Goal: Information Seeking & Learning: Learn about a topic

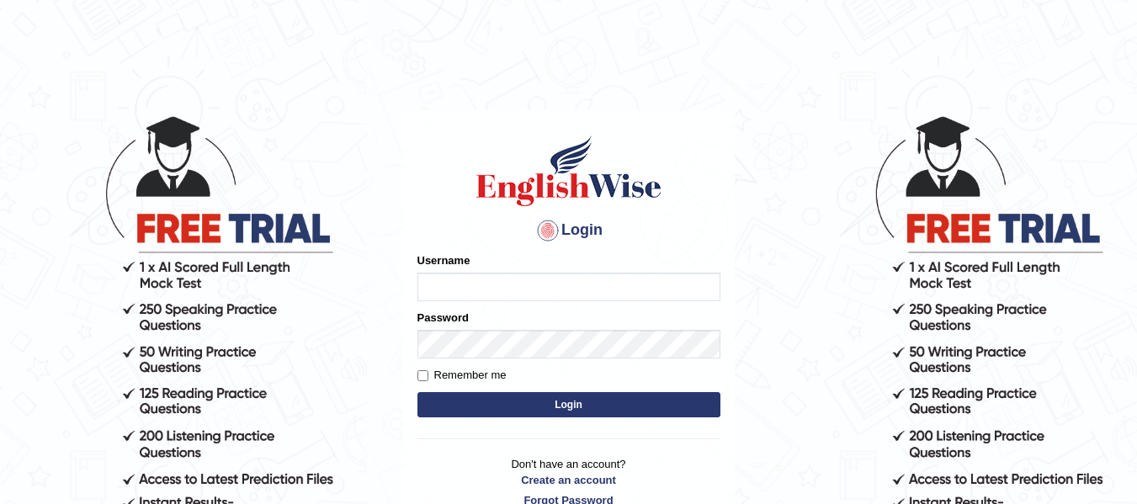
type input "dolita89"
click at [589, 408] on button "Login" at bounding box center [569, 404] width 303 height 25
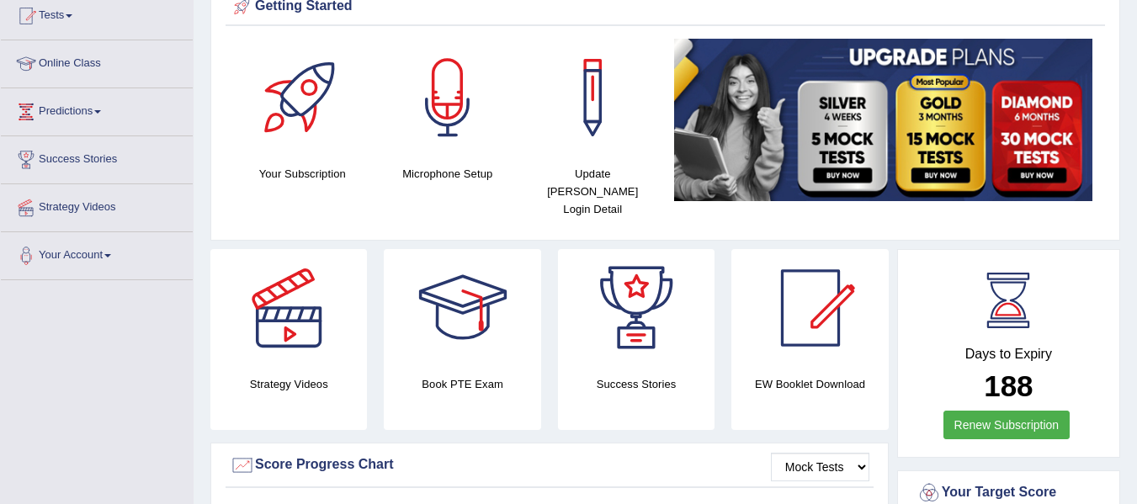
scroll to position [77, 0]
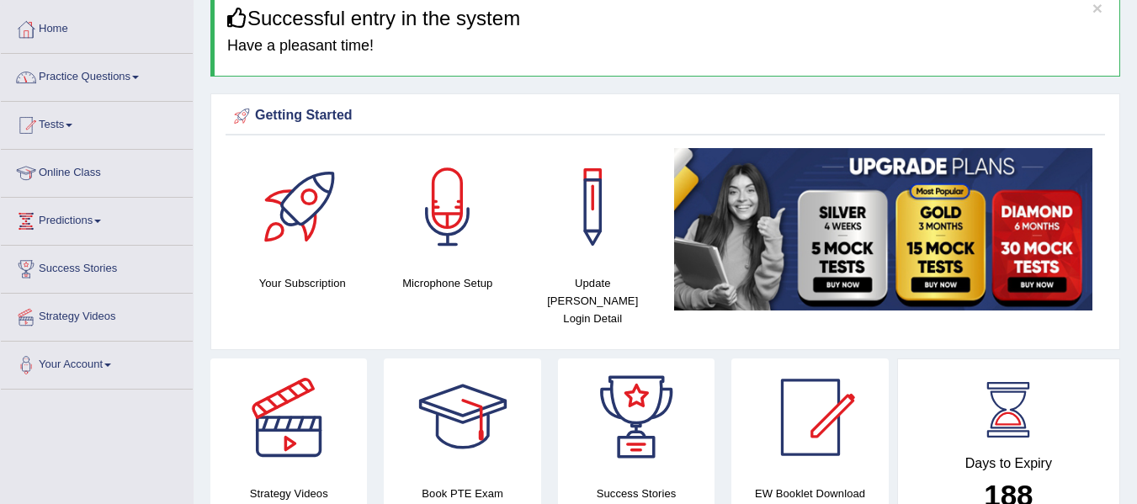
click at [152, 77] on link "Practice Questions" at bounding box center [97, 75] width 192 height 42
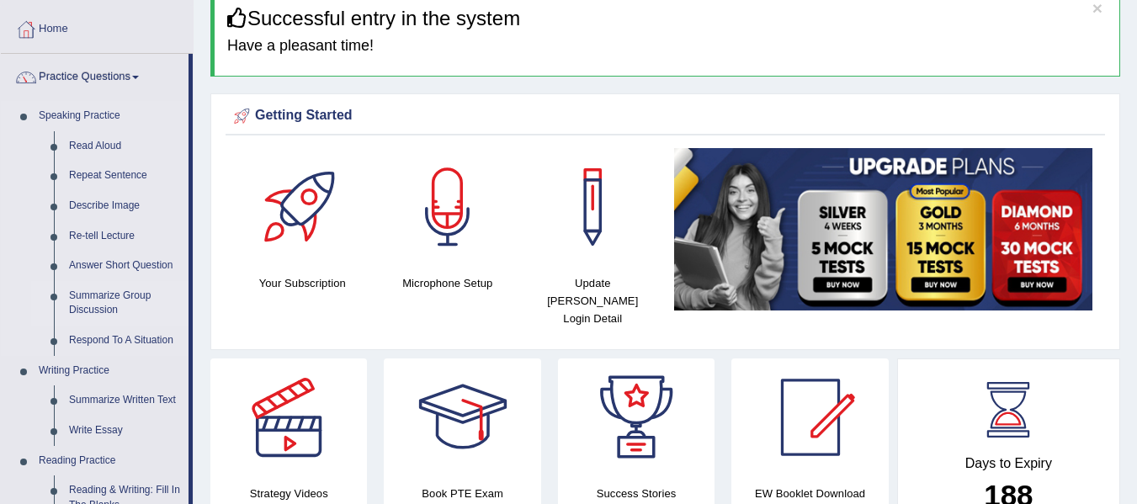
click at [115, 300] on link "Summarize Group Discussion" at bounding box center [124, 303] width 127 height 45
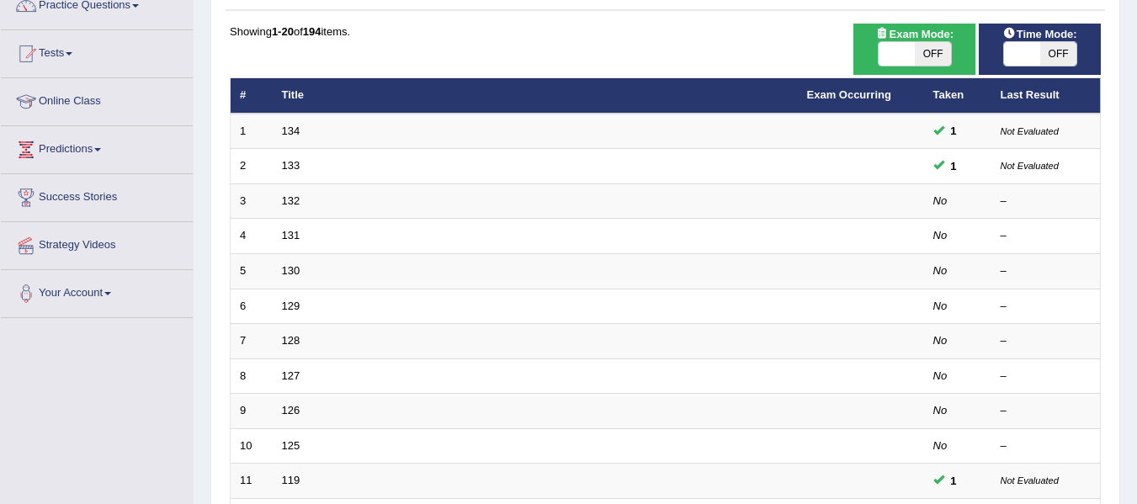
scroll to position [183, 0]
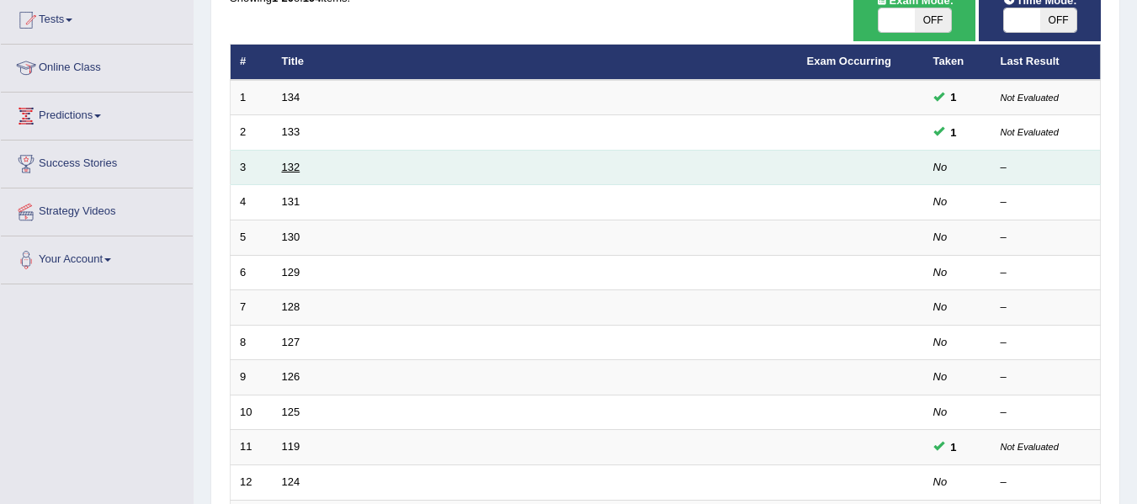
click at [290, 168] on link "132" at bounding box center [291, 167] width 19 height 13
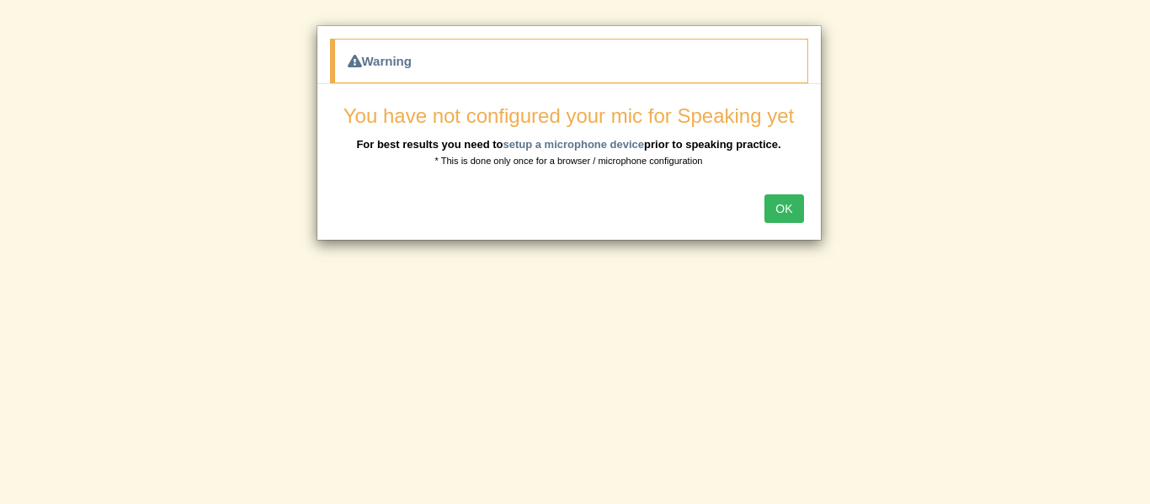
click at [797, 205] on button "OK" at bounding box center [783, 208] width 39 height 29
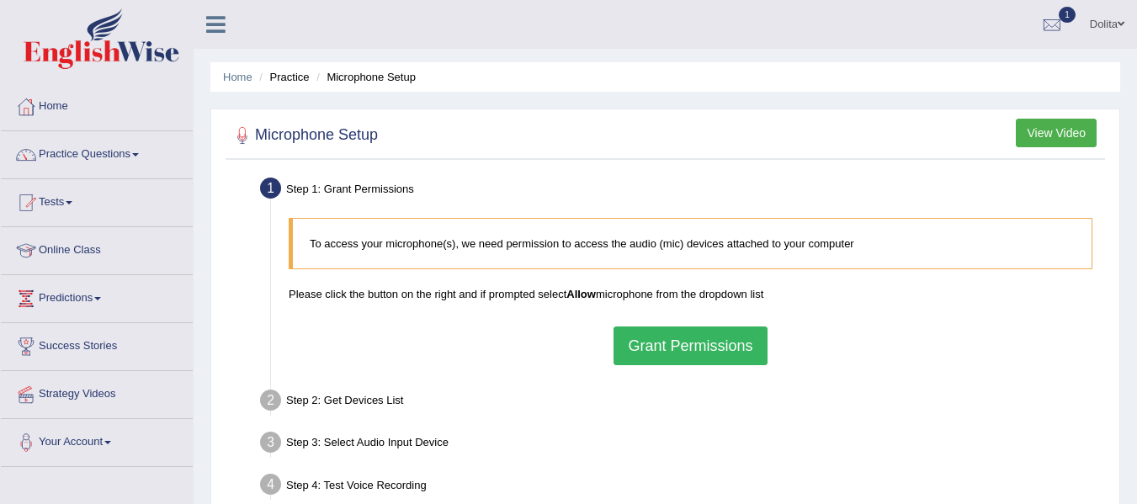
click at [661, 355] on button "Grant Permissions" at bounding box center [690, 346] width 153 height 39
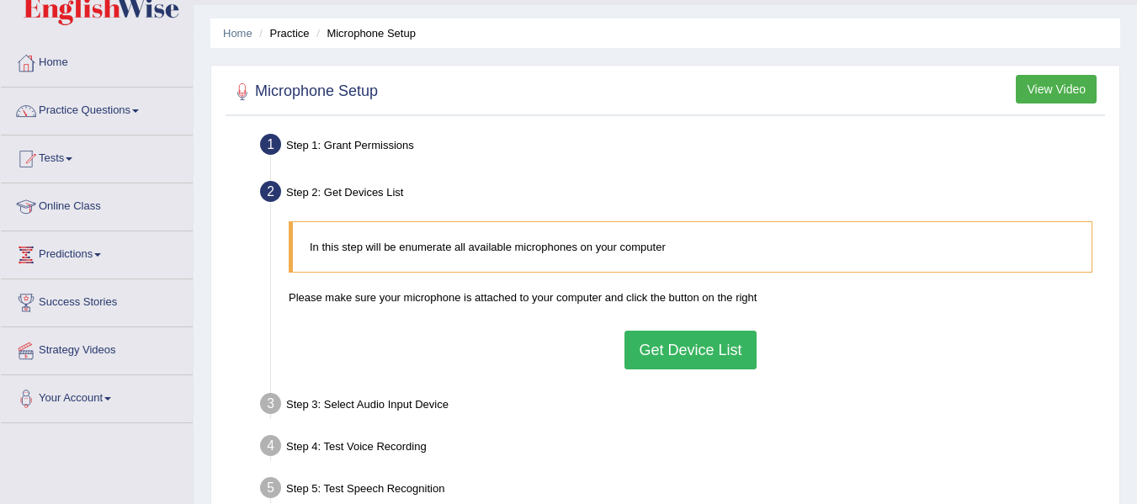
scroll to position [151, 0]
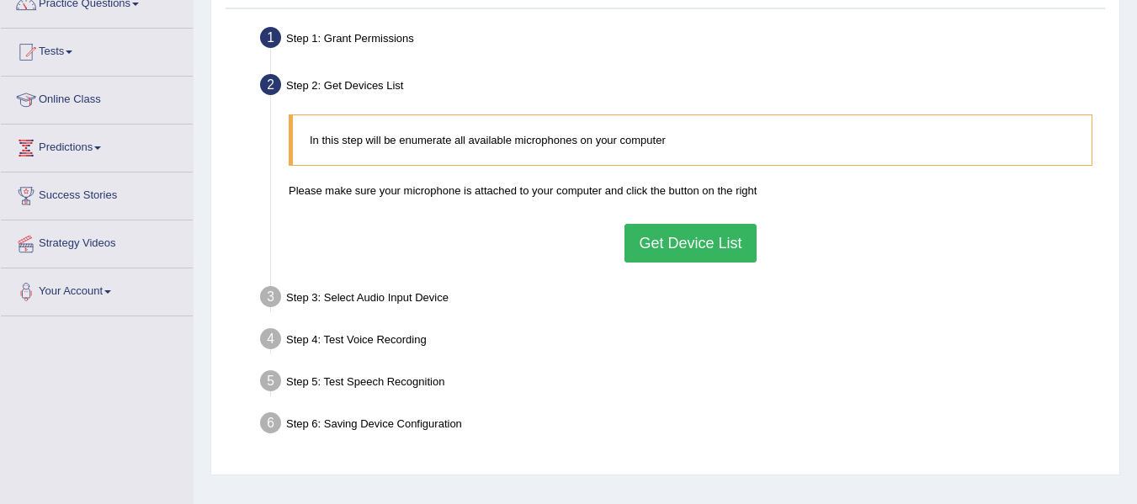
click at [708, 239] on button "Get Device List" at bounding box center [690, 243] width 131 height 39
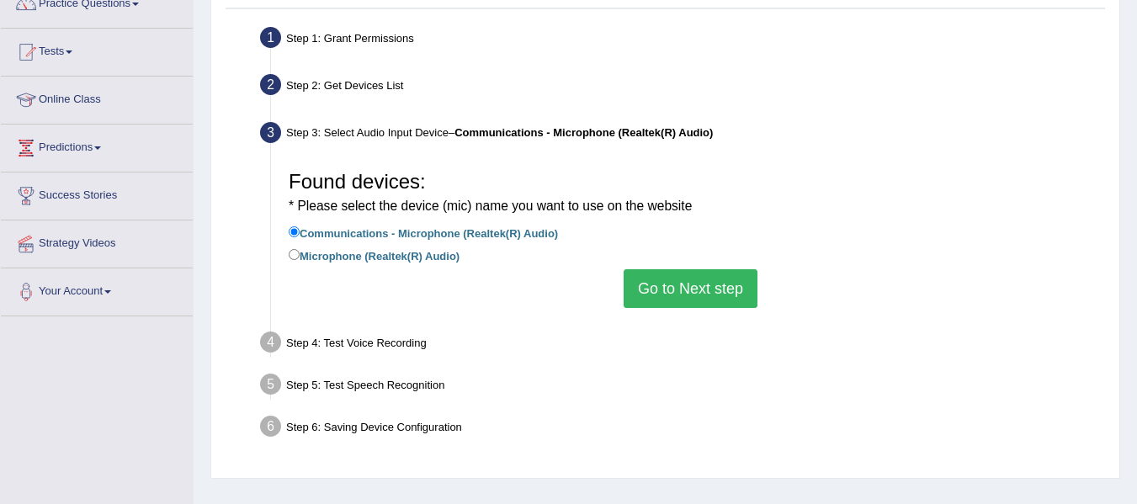
click at [700, 287] on button "Go to Next step" at bounding box center [691, 288] width 134 height 39
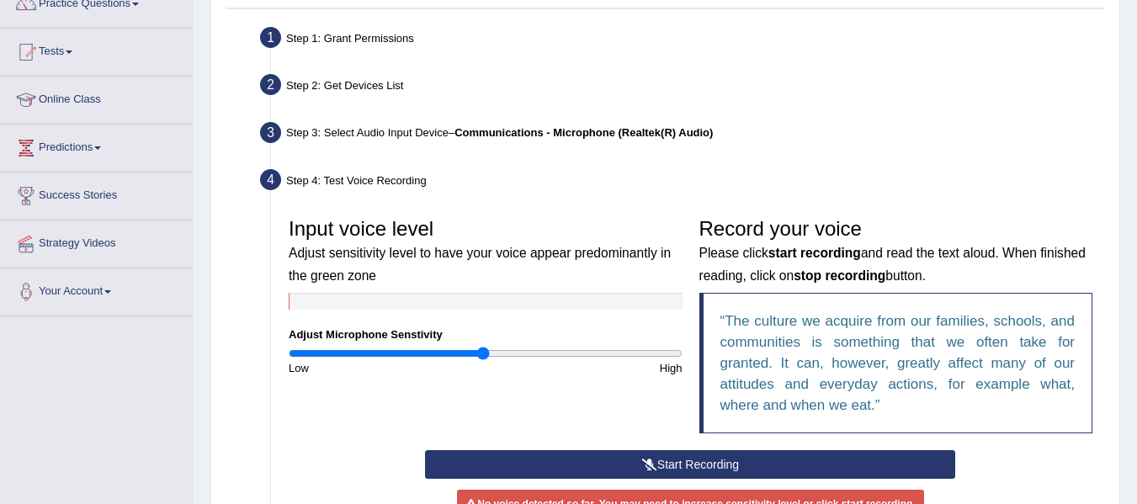
click at [692, 465] on button "Start Recording" at bounding box center [690, 464] width 530 height 29
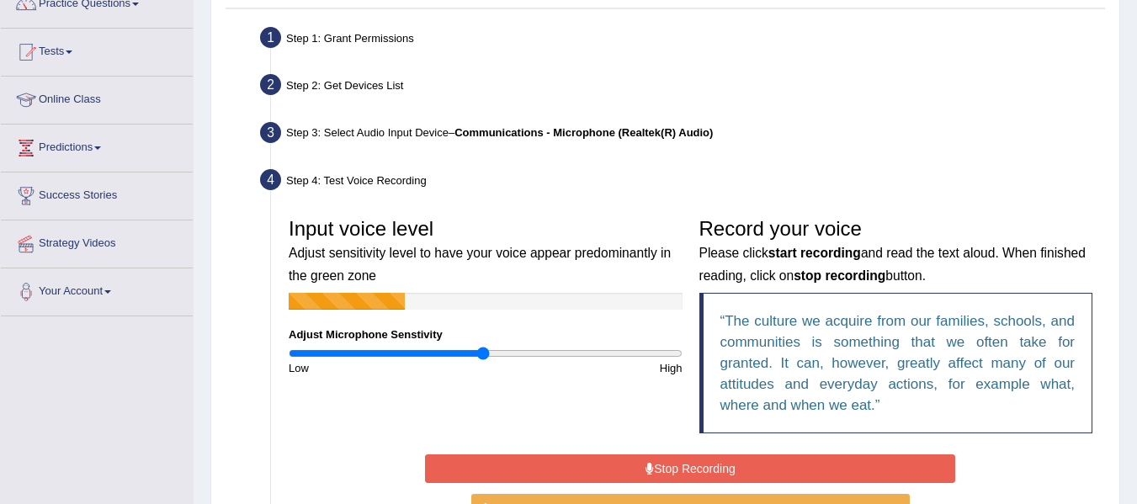
click at [692, 465] on button "Stop Recording" at bounding box center [690, 469] width 530 height 29
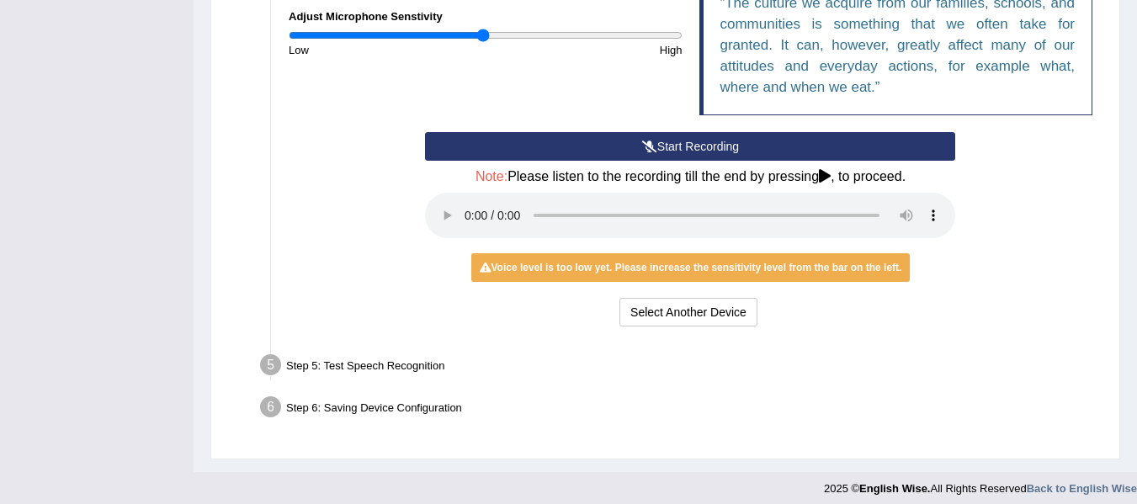
scroll to position [472, 0]
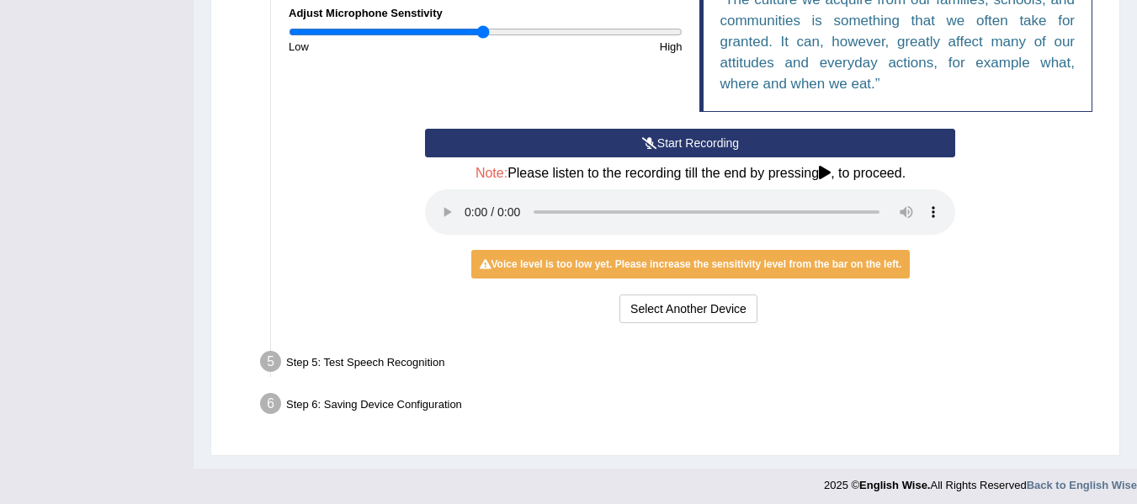
click at [705, 142] on button "Start Recording" at bounding box center [690, 143] width 530 height 29
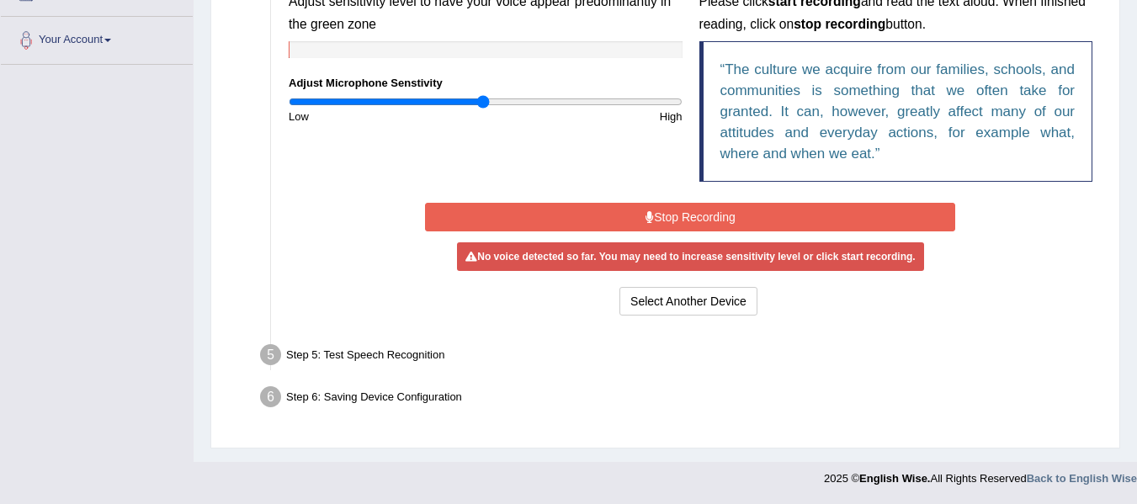
scroll to position [402, 0]
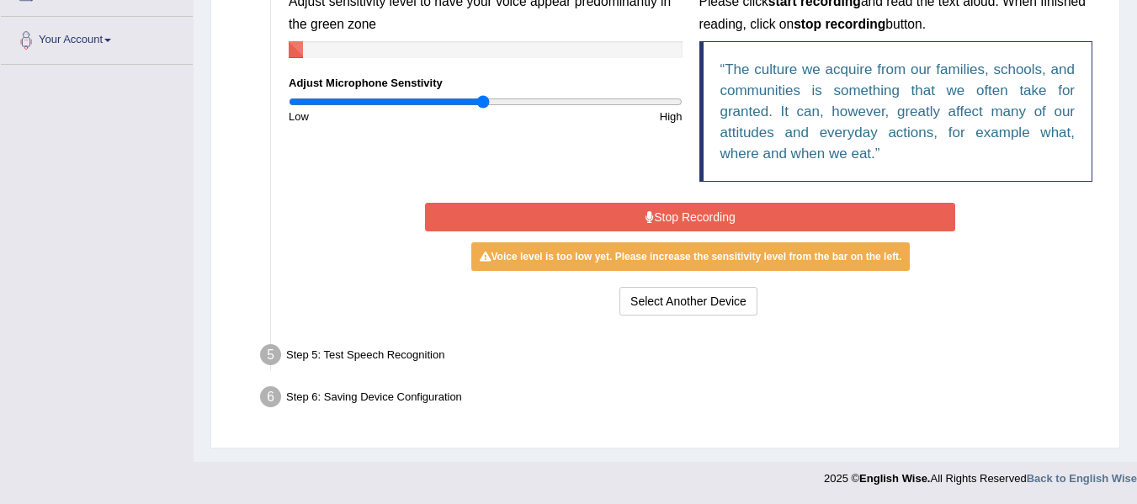
click at [738, 214] on button "Stop Recording" at bounding box center [690, 217] width 530 height 29
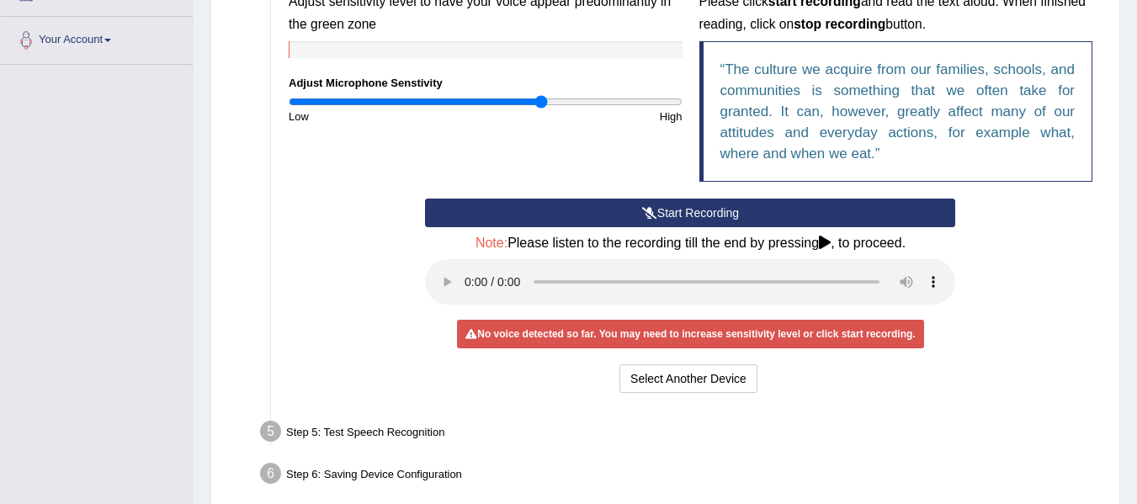
type input "1.3"
click at [540, 103] on input "range" at bounding box center [486, 101] width 394 height 13
click at [706, 206] on button "Start Recording" at bounding box center [690, 213] width 530 height 29
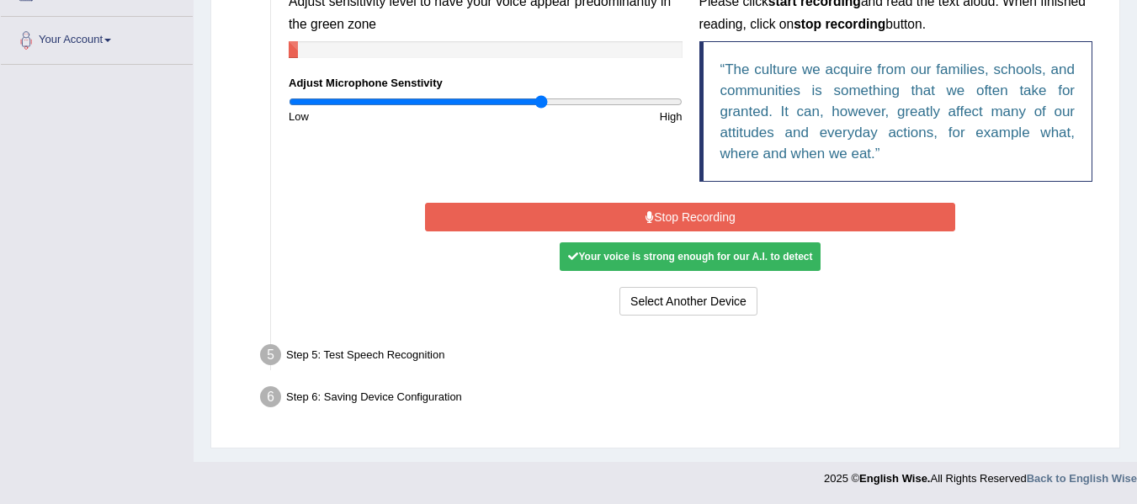
click at [696, 217] on button "Stop Recording" at bounding box center [690, 217] width 530 height 29
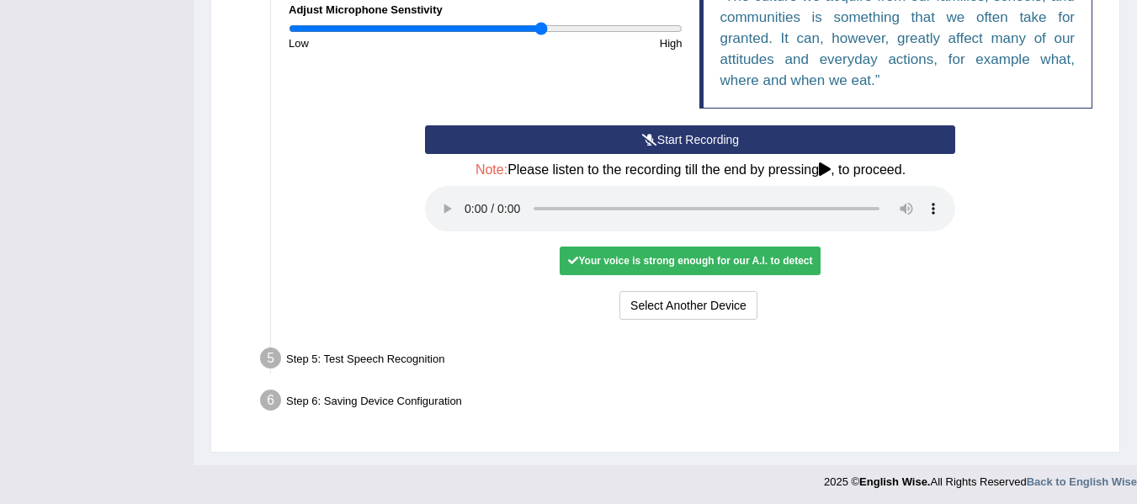
scroll to position [479, 0]
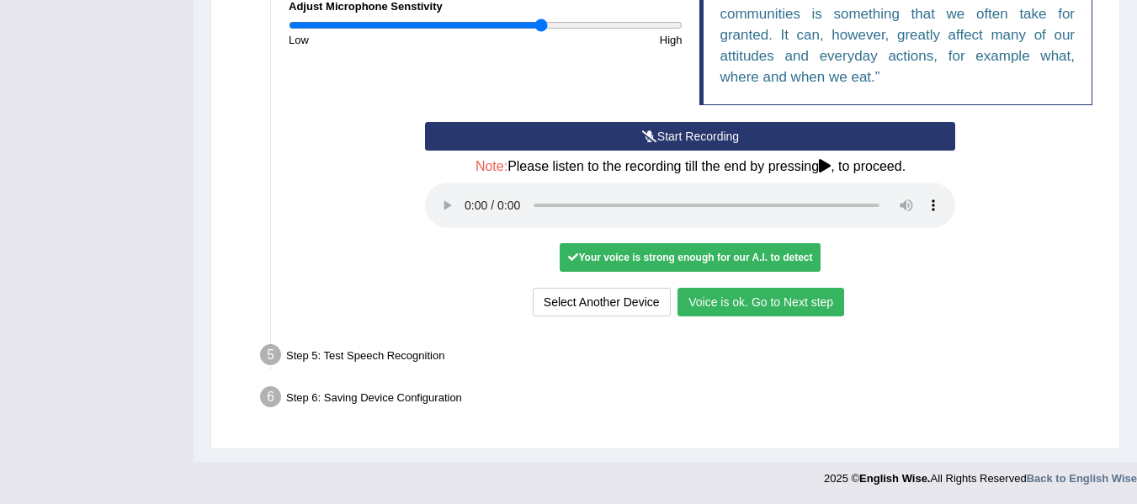
click at [757, 301] on button "Voice is ok. Go to Next step" at bounding box center [761, 302] width 167 height 29
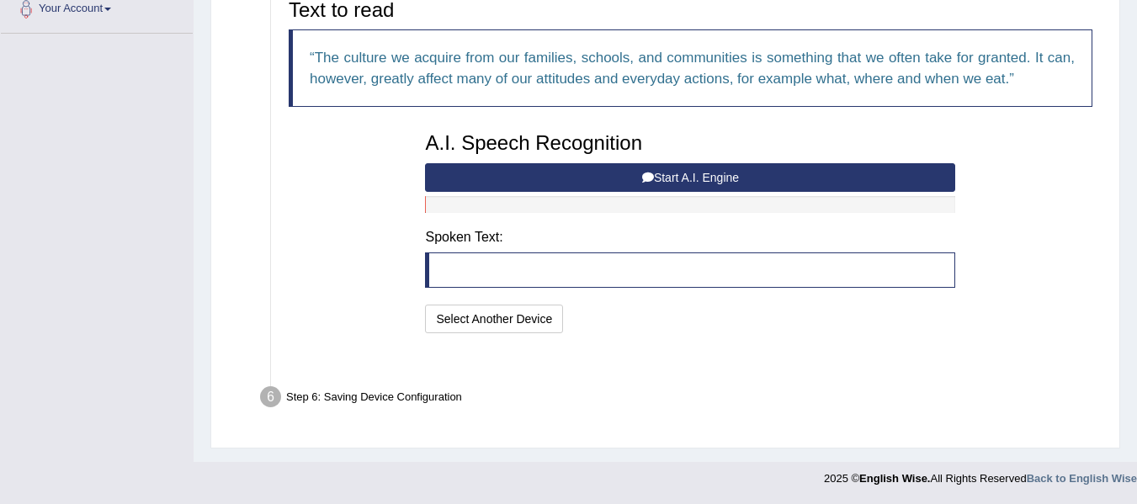
scroll to position [392, 0]
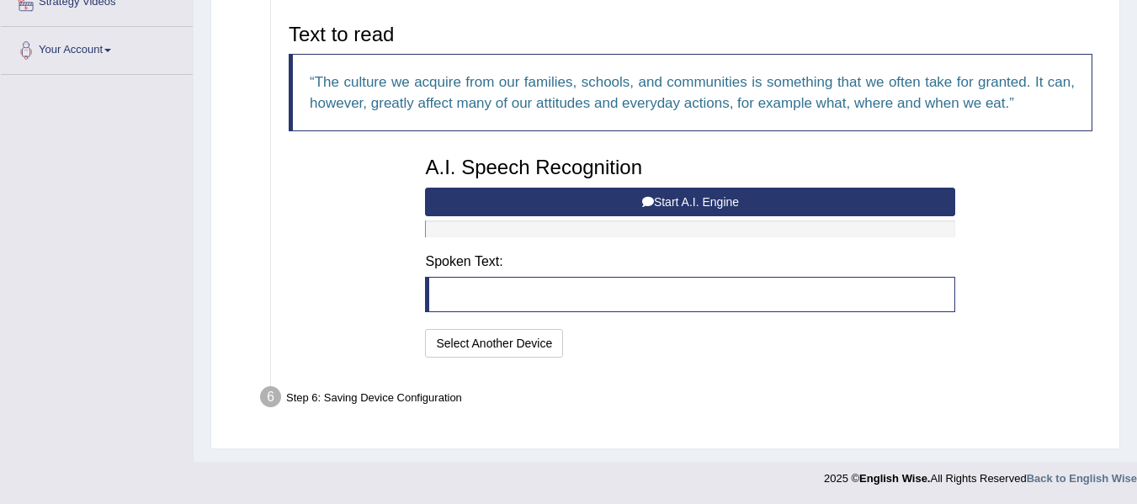
click at [662, 200] on button "Start A.I. Engine" at bounding box center [690, 202] width 530 height 29
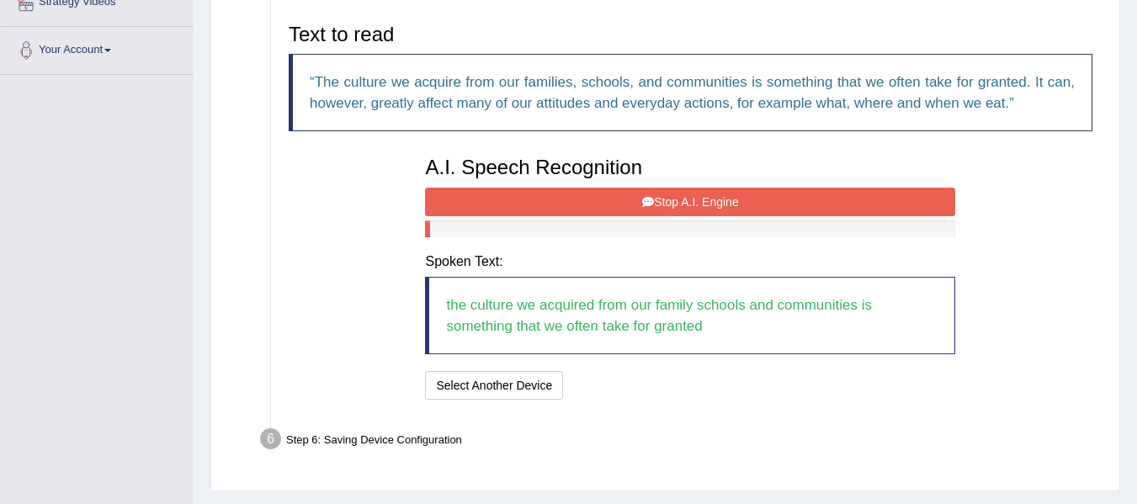
click at [662, 200] on button "Stop A.I. Engine" at bounding box center [690, 202] width 530 height 29
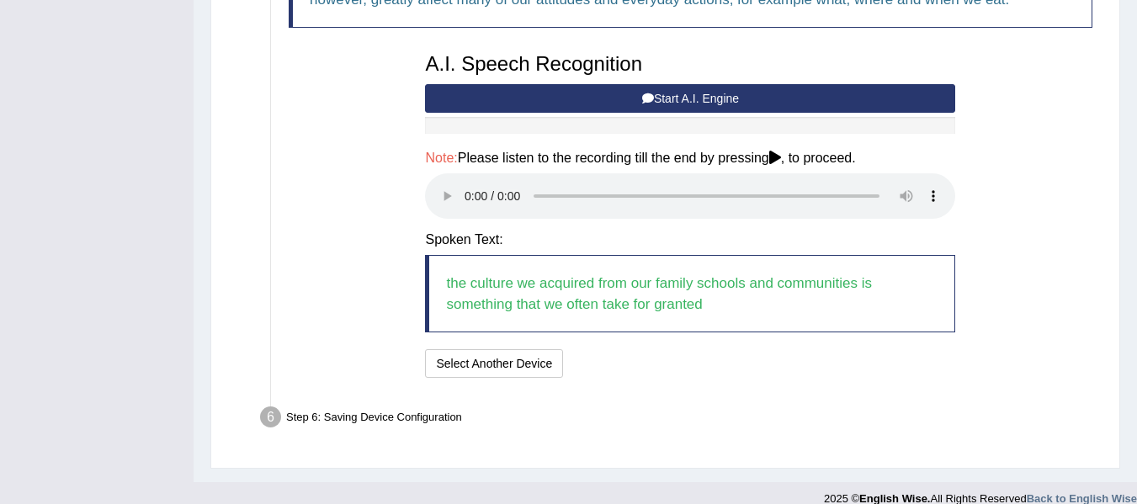
scroll to position [512, 0]
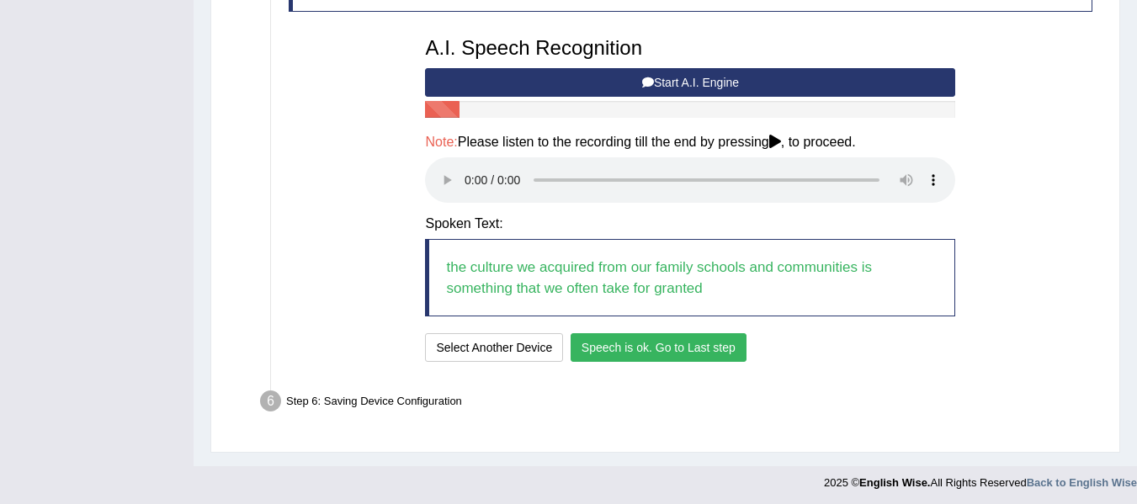
click at [687, 353] on button "Speech is ok. Go to Last step" at bounding box center [659, 347] width 176 height 29
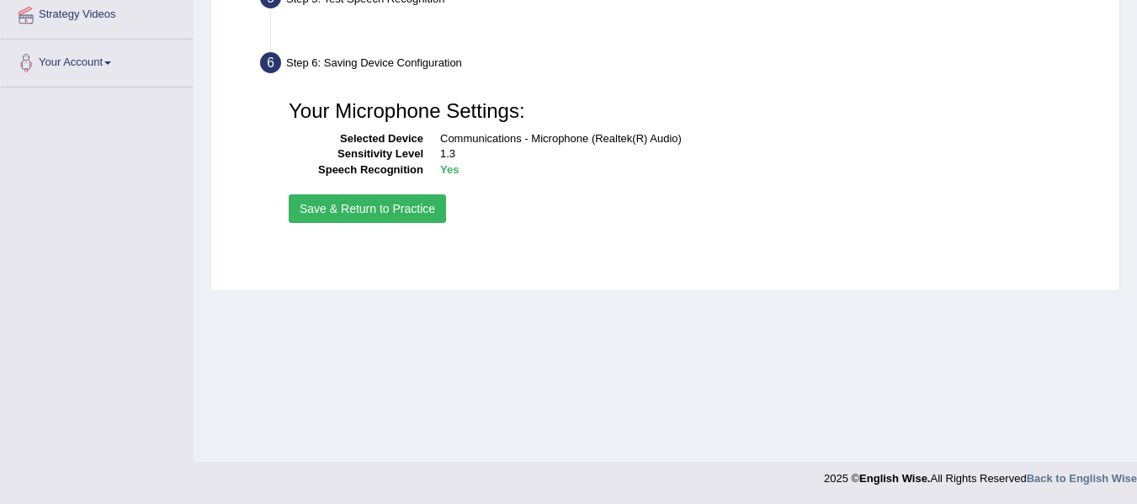
scroll to position [380, 0]
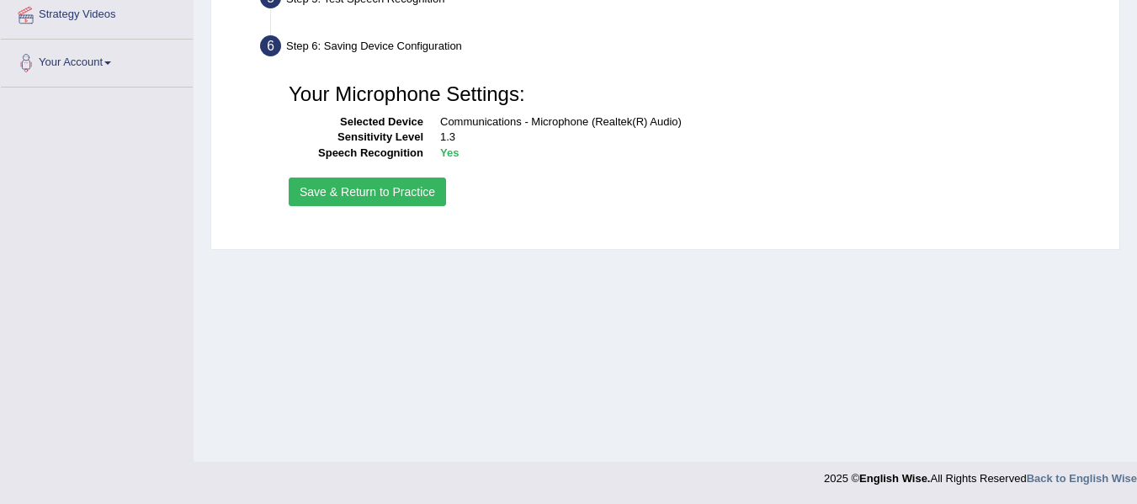
click at [369, 189] on button "Save & Return to Practice" at bounding box center [367, 192] width 157 height 29
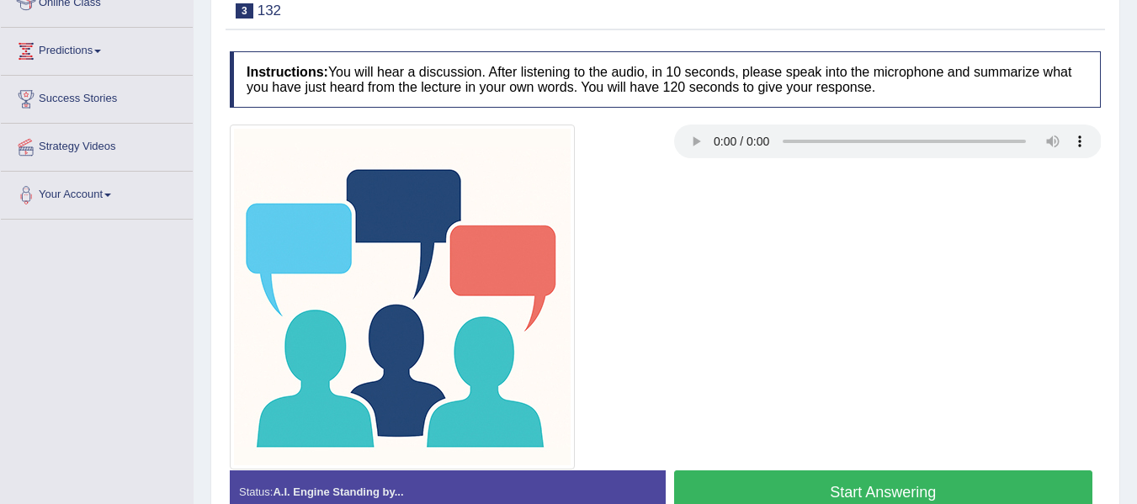
click at [744, 482] on button "Start Answering" at bounding box center [883, 492] width 419 height 43
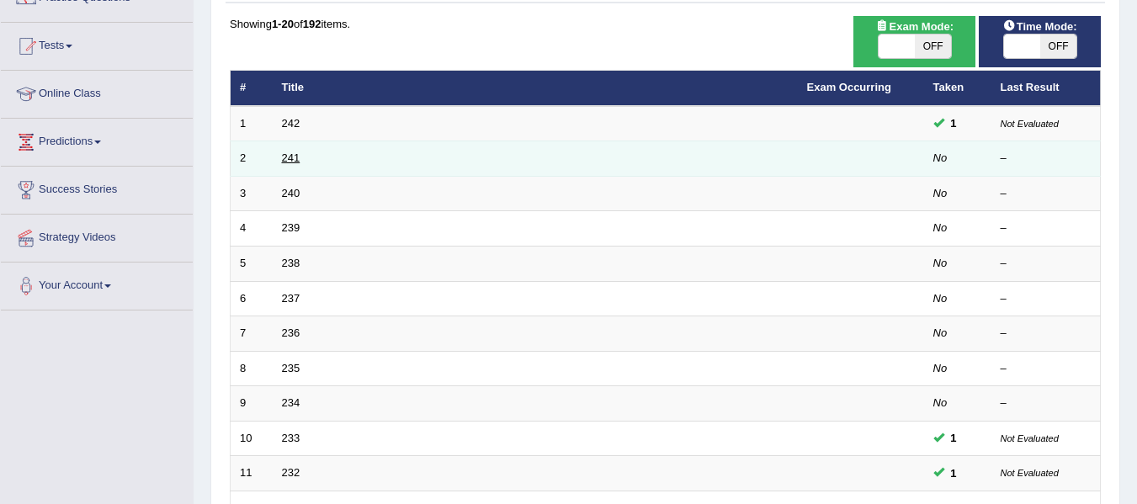
click at [292, 158] on link "241" at bounding box center [291, 158] width 19 height 13
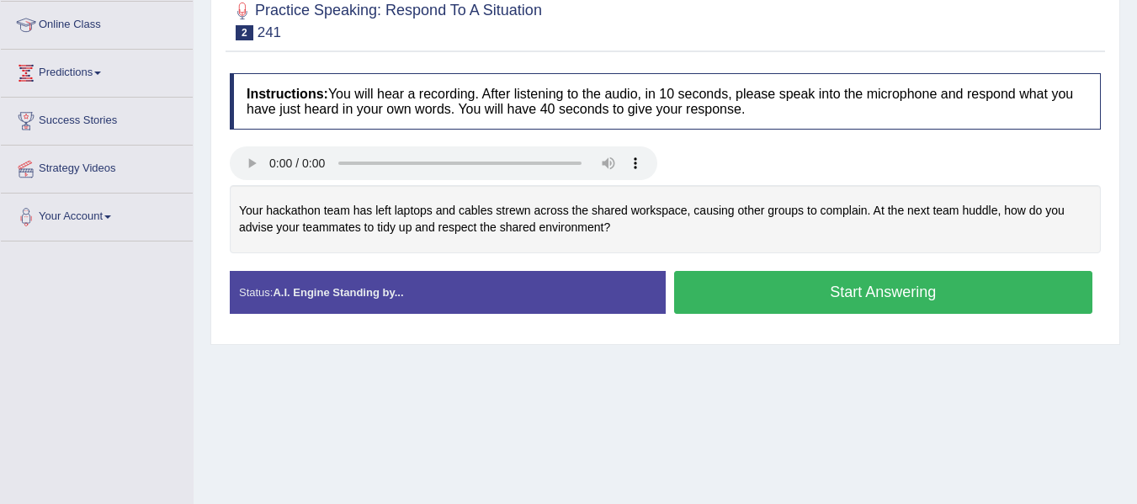
click at [849, 301] on button "Start Answering" at bounding box center [883, 292] width 419 height 43
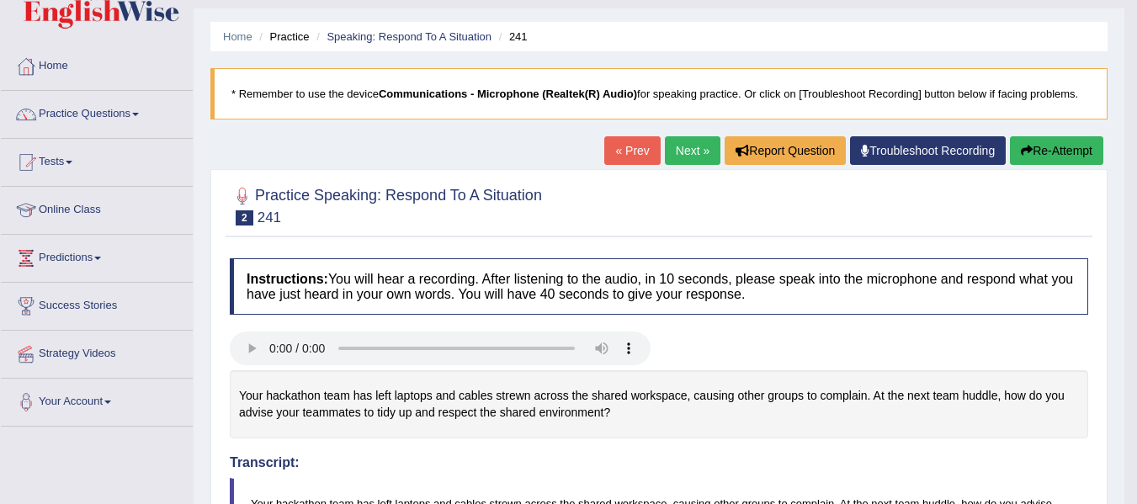
scroll to position [21, 0]
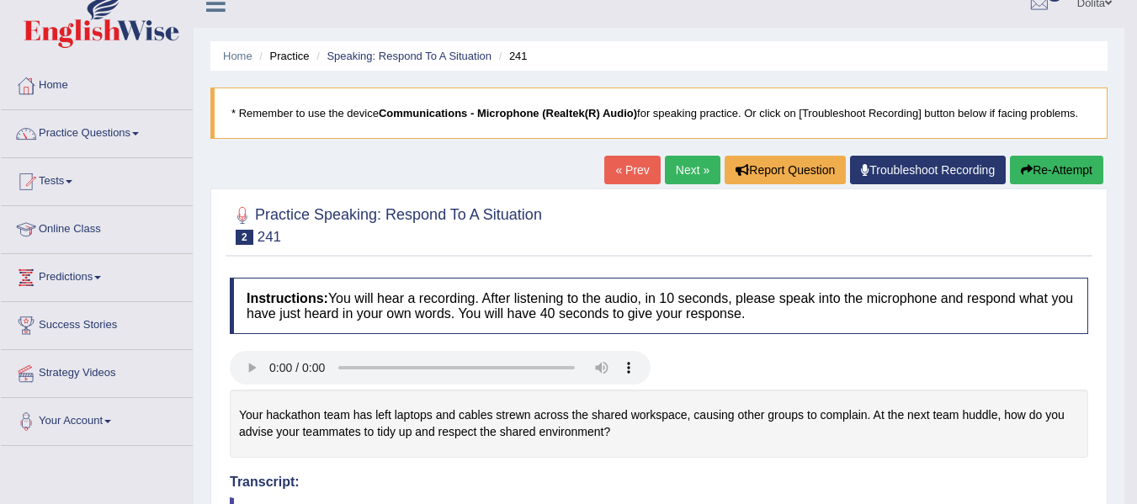
click at [678, 171] on link "Next »" at bounding box center [693, 170] width 56 height 29
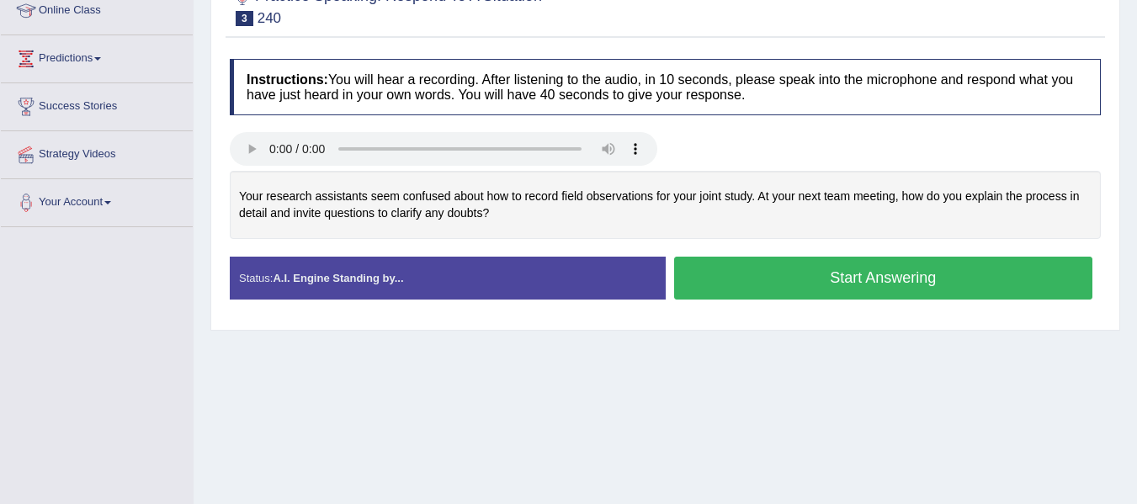
scroll to position [240, 0]
click at [881, 276] on button "Start Answering" at bounding box center [883, 278] width 419 height 43
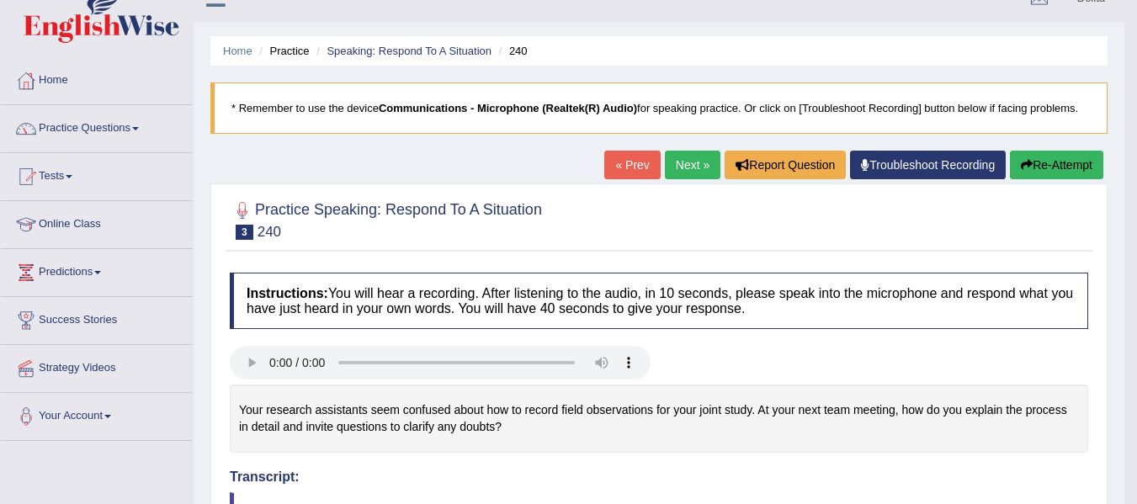
scroll to position [0, 0]
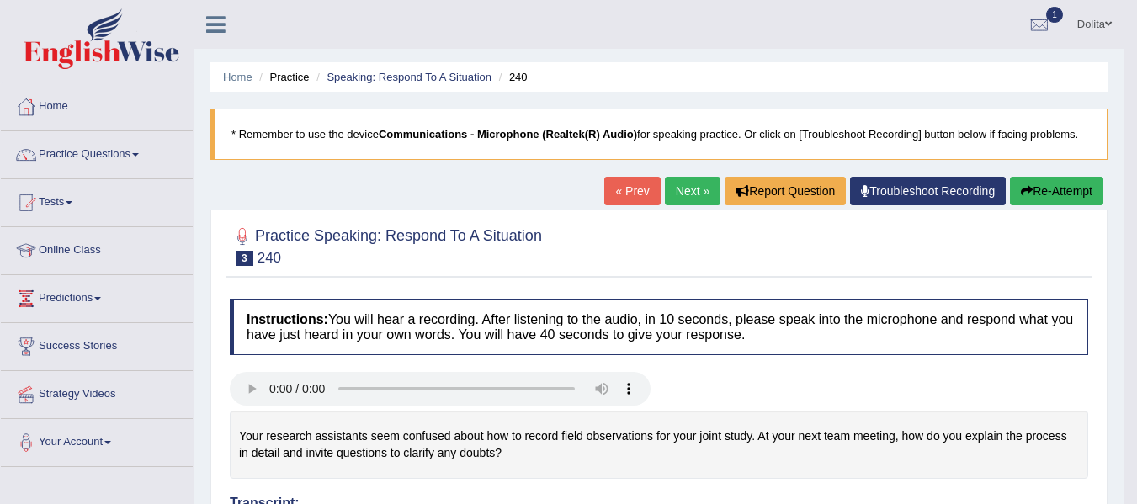
click at [667, 199] on link "Next »" at bounding box center [693, 191] width 56 height 29
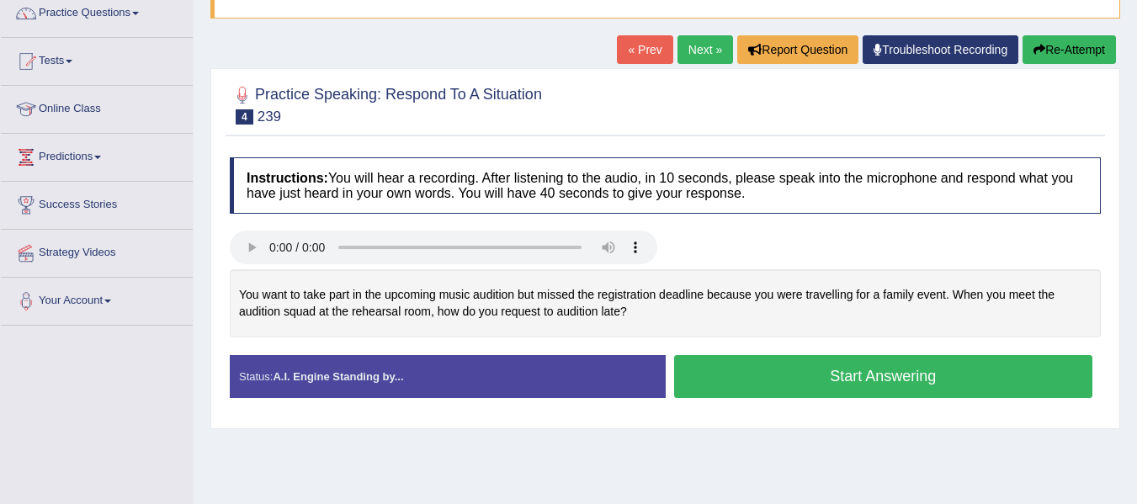
click at [875, 387] on button "Start Answering" at bounding box center [883, 376] width 419 height 43
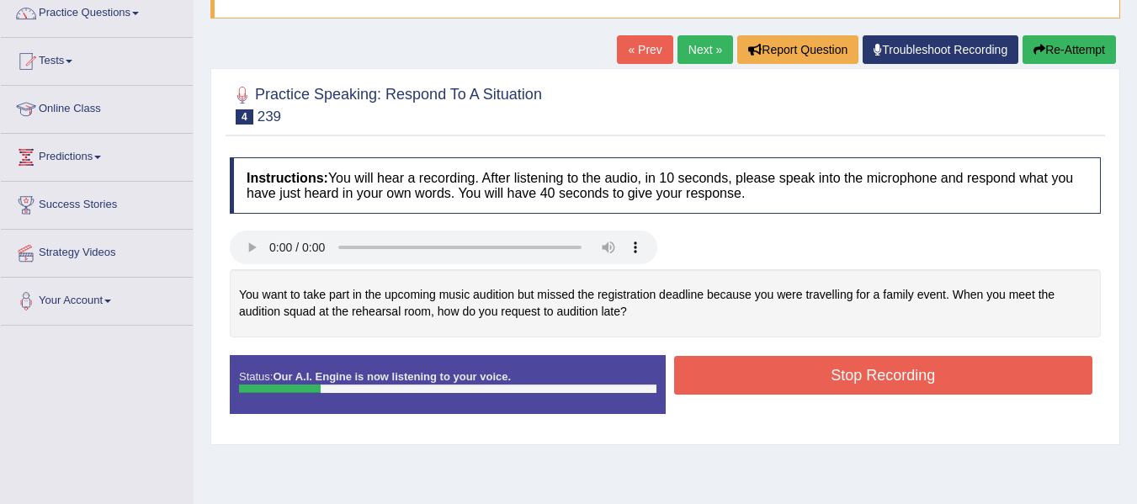
click at [848, 386] on button "Stop Recording" at bounding box center [883, 375] width 419 height 39
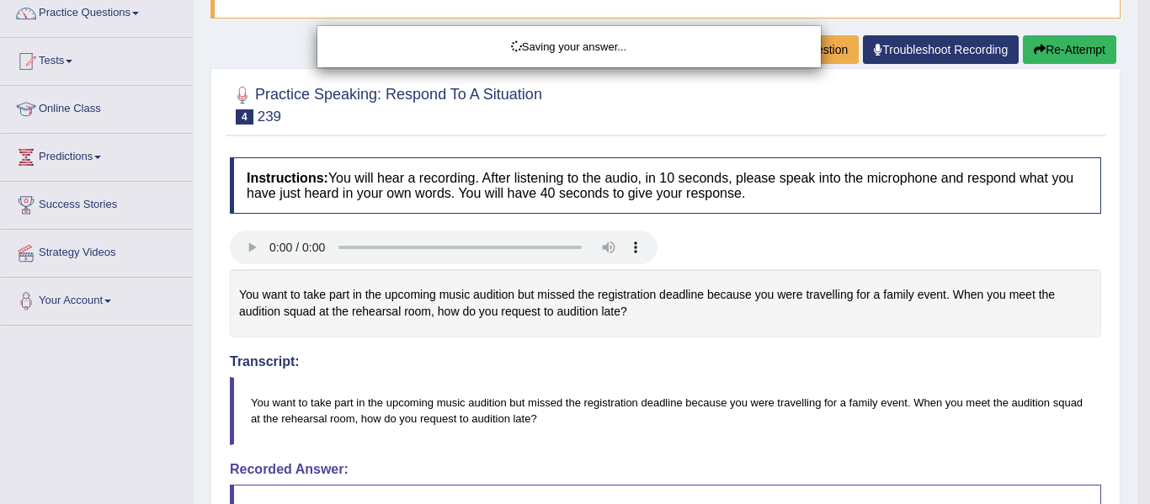
click at [1051, 58] on div "Saving your answer..." at bounding box center [575, 252] width 1150 height 504
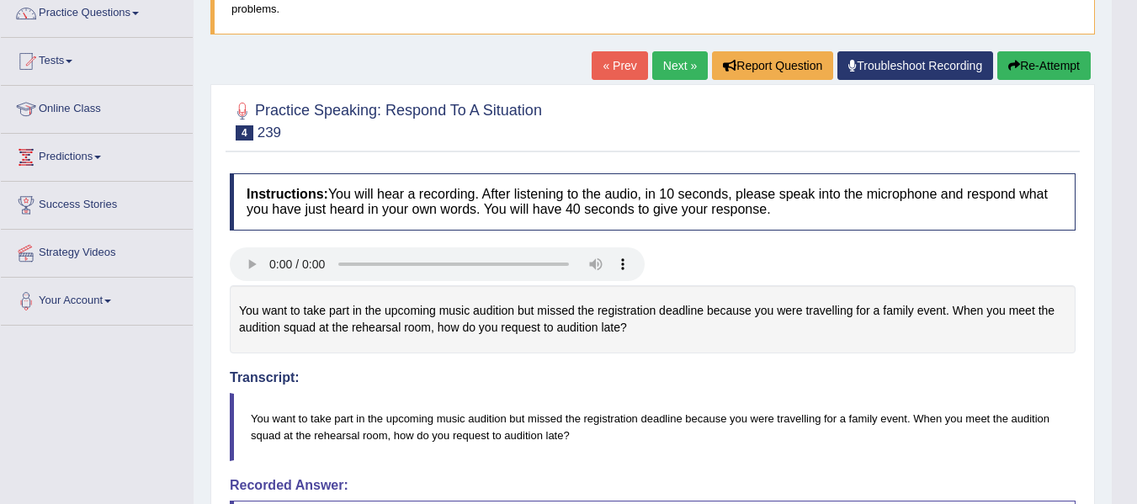
click at [1055, 56] on div "Our A.I. Engine is working on your speech analysis! Please be patient. It may t…" at bounding box center [568, 252] width 1137 height 504
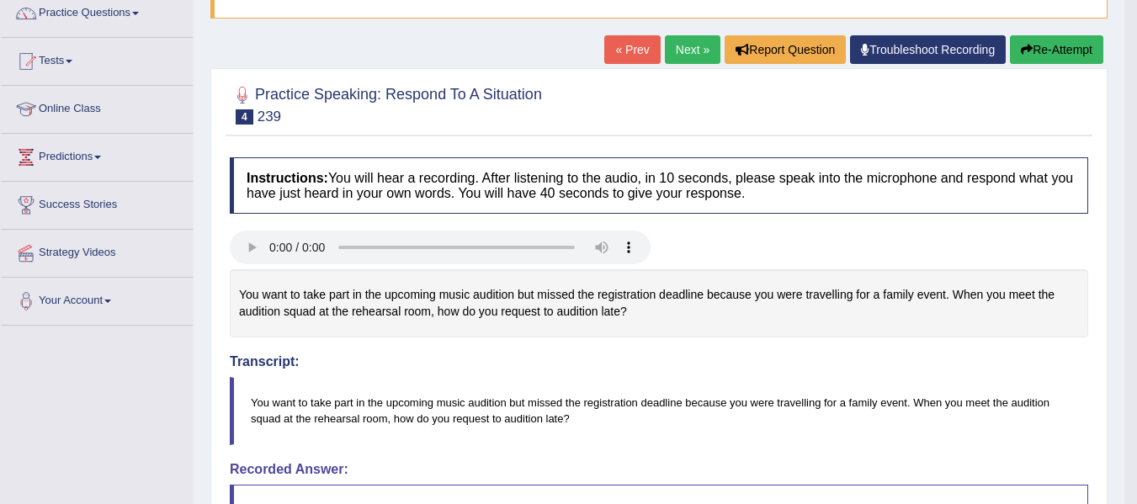
click at [1036, 50] on button "Re-Attempt" at bounding box center [1056, 49] width 93 height 29
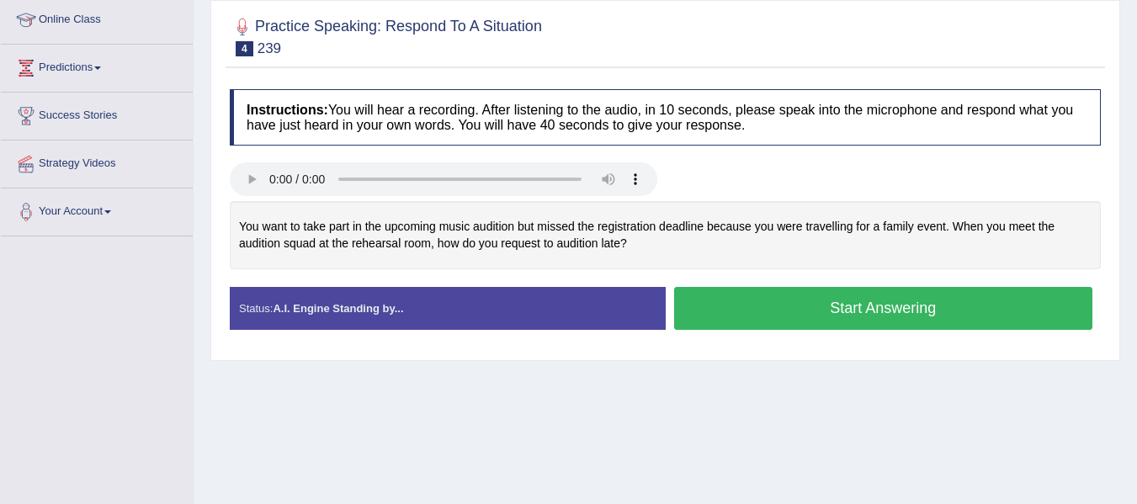
click at [874, 314] on button "Start Answering" at bounding box center [883, 308] width 419 height 43
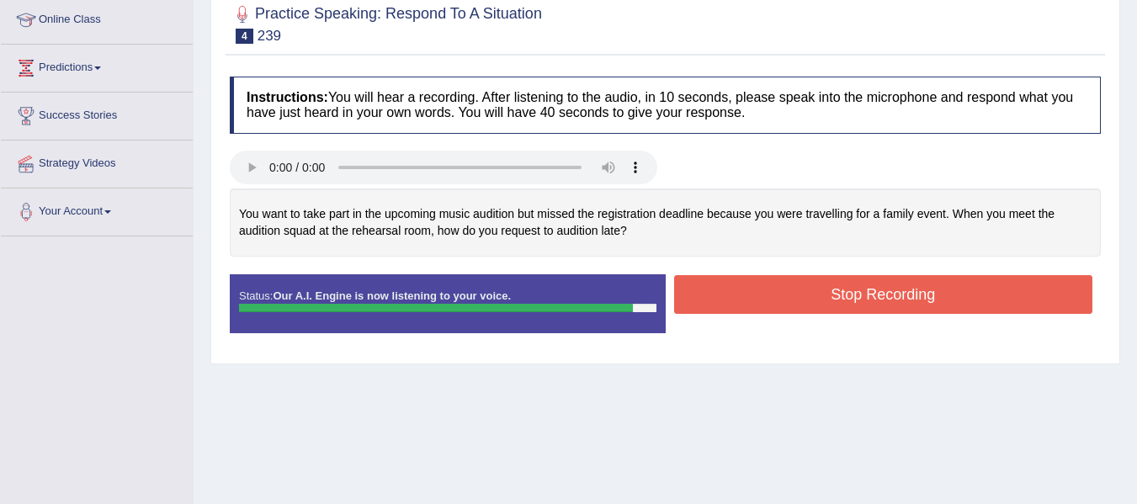
click at [881, 306] on button "Stop Recording" at bounding box center [883, 294] width 419 height 39
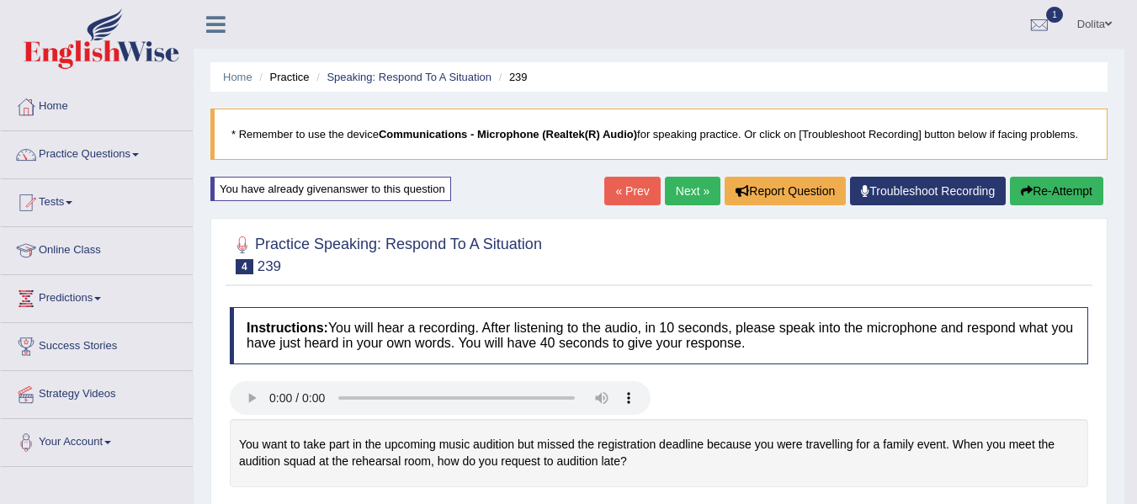
click at [687, 194] on link "Next »" at bounding box center [693, 191] width 56 height 29
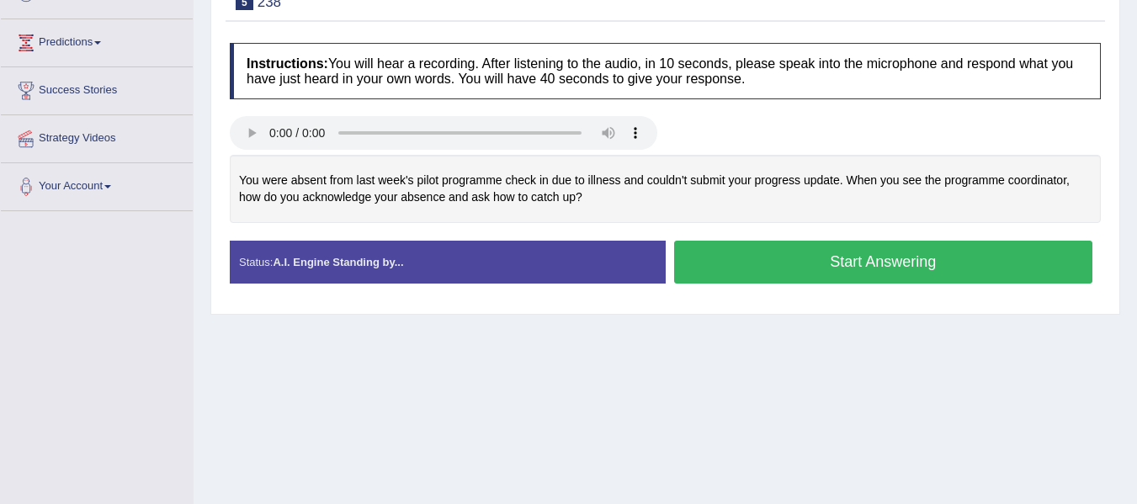
click at [854, 270] on button "Start Answering" at bounding box center [883, 262] width 419 height 43
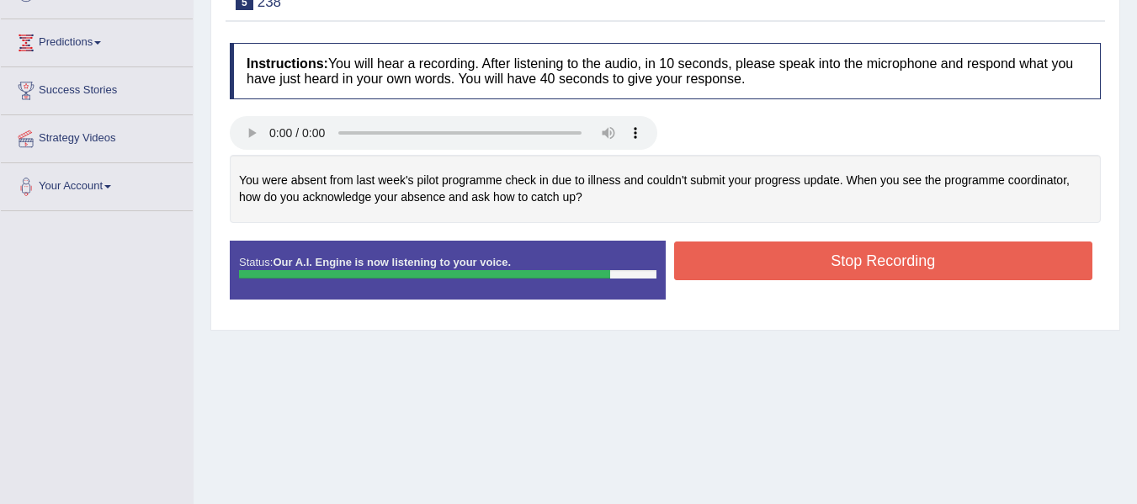
click at [881, 279] on button "Stop Recording" at bounding box center [883, 261] width 419 height 39
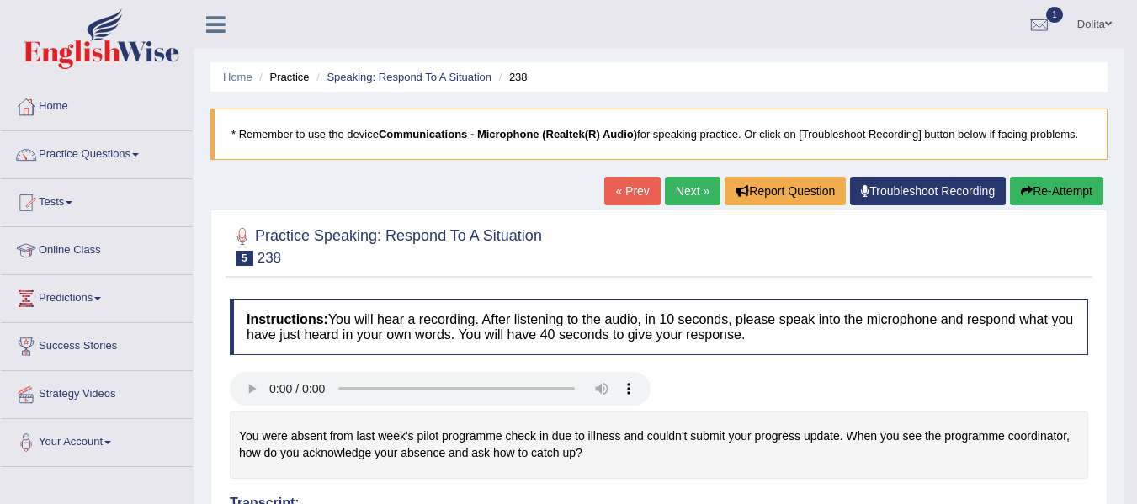
click at [687, 200] on link "Next »" at bounding box center [693, 191] width 56 height 29
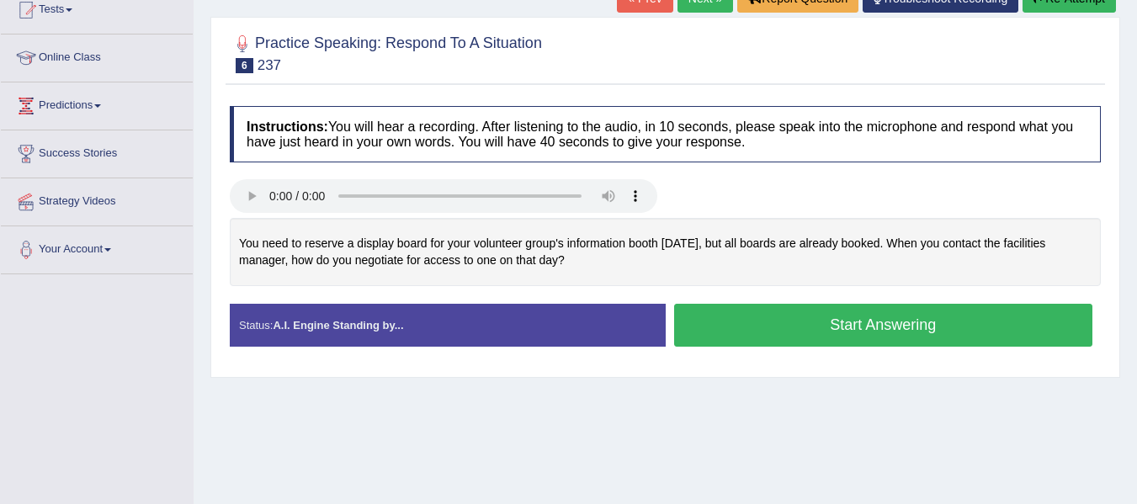
scroll to position [193, 0]
click at [825, 326] on button "Start Answering" at bounding box center [883, 325] width 419 height 43
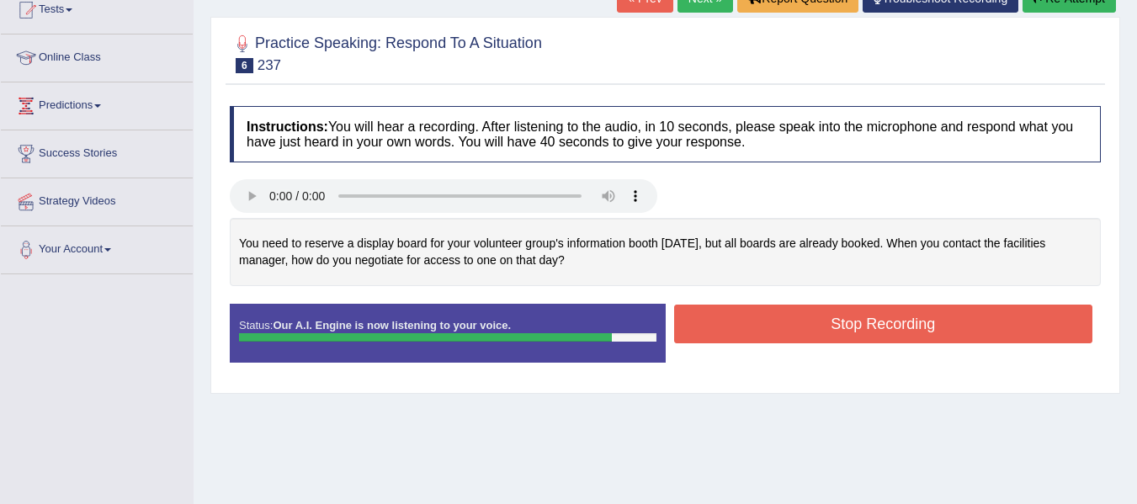
click at [951, 333] on button "Stop Recording" at bounding box center [883, 324] width 419 height 39
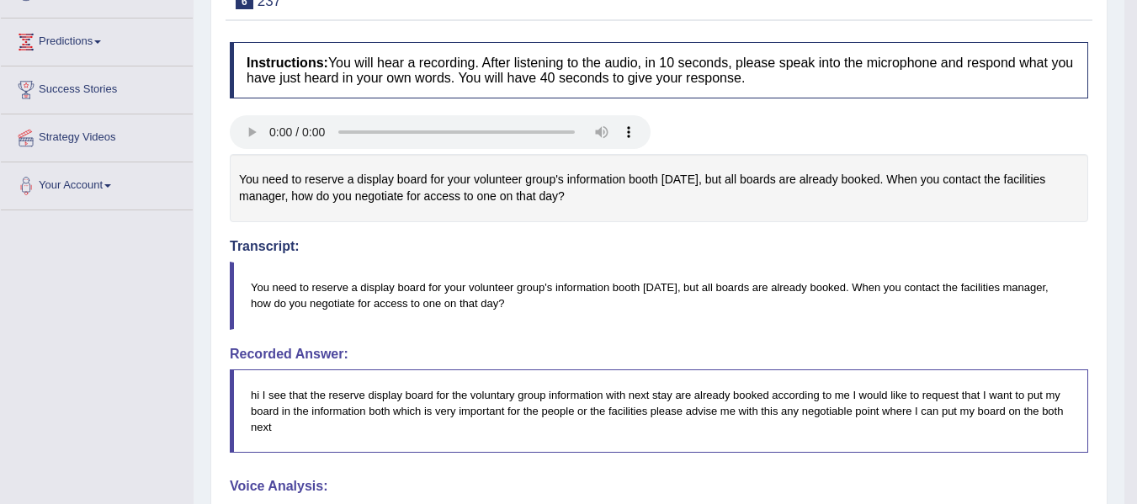
scroll to position [0, 0]
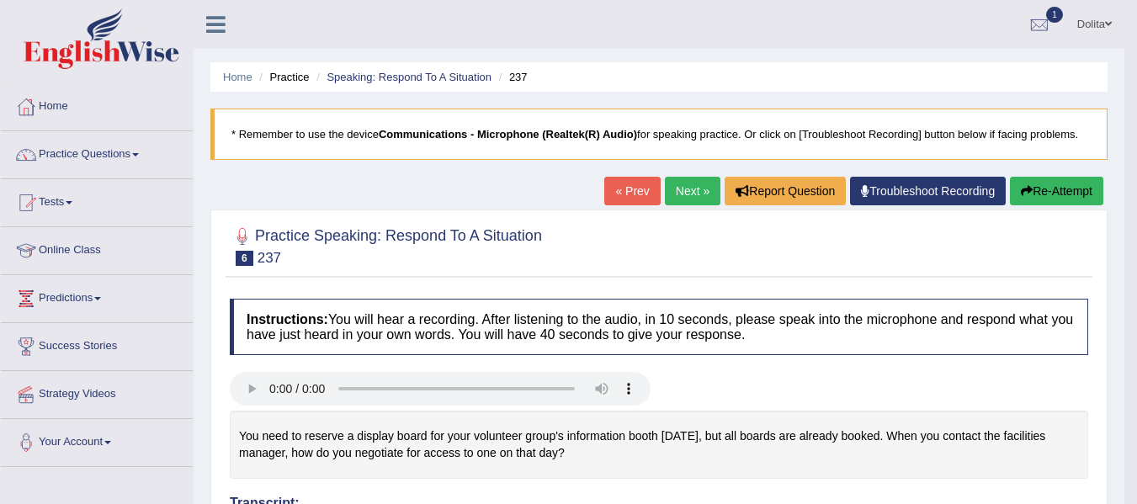
drag, startPoint x: 1149, startPoint y: 243, endPoint x: 1149, endPoint y: 133, distance: 110.3
click at [1136, 133] on html "Toggle navigation Home Practice Questions Speaking Practice Read Aloud Repeat S…" at bounding box center [568, 252] width 1137 height 504
click at [147, 157] on link "Practice Questions" at bounding box center [97, 152] width 192 height 42
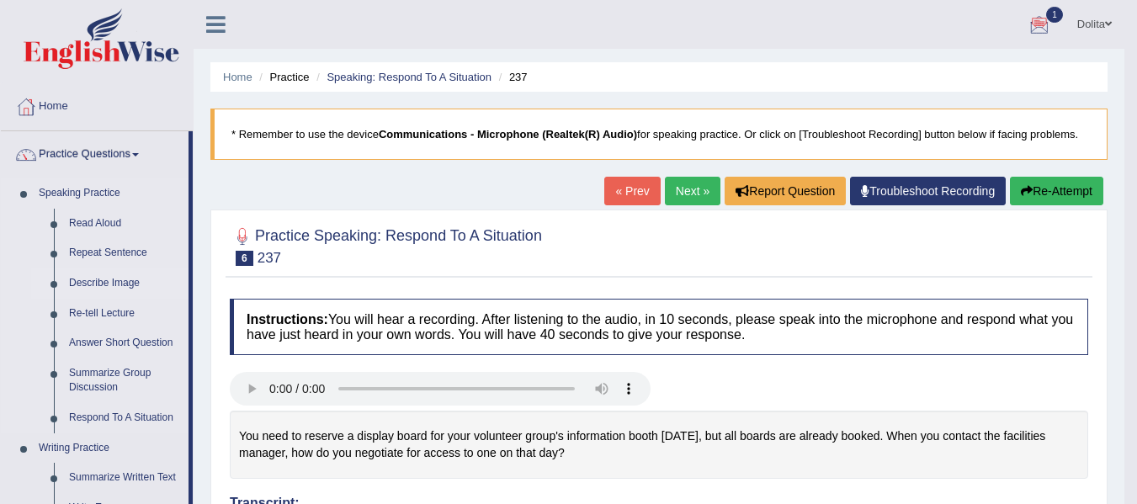
click at [119, 282] on link "Describe Image" at bounding box center [124, 284] width 127 height 30
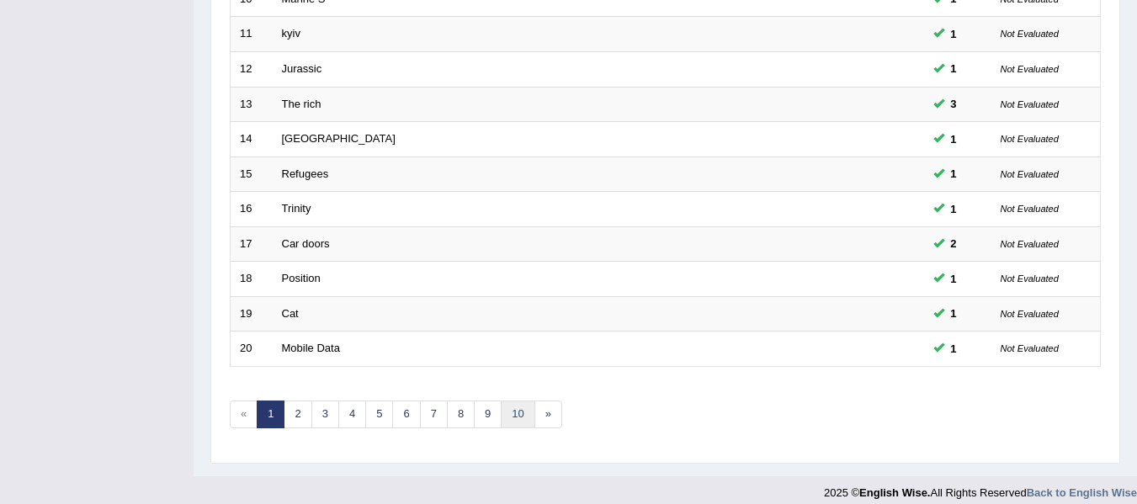
click at [518, 415] on link "10" at bounding box center [518, 415] width 34 height 28
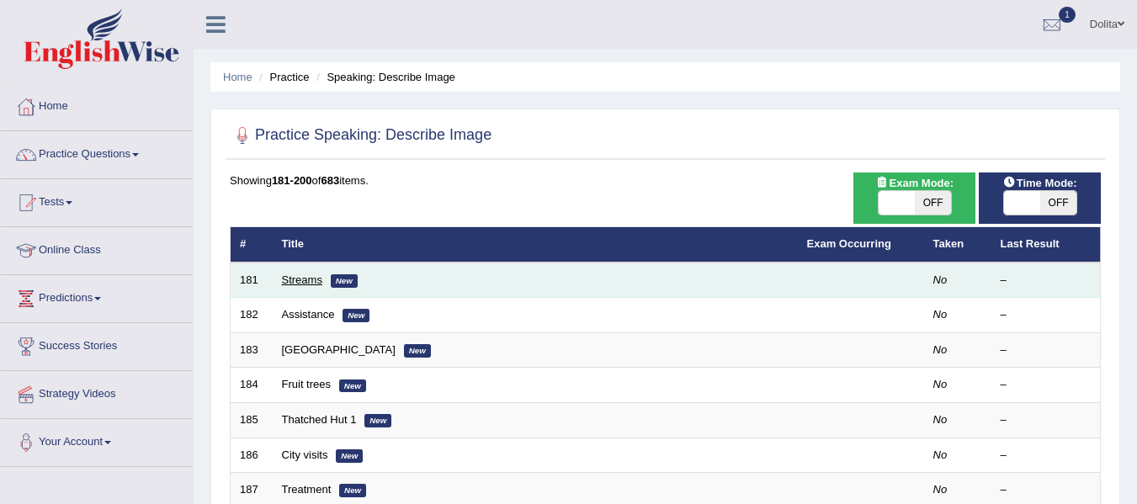
click at [294, 281] on link "Streams" at bounding box center [302, 280] width 40 height 13
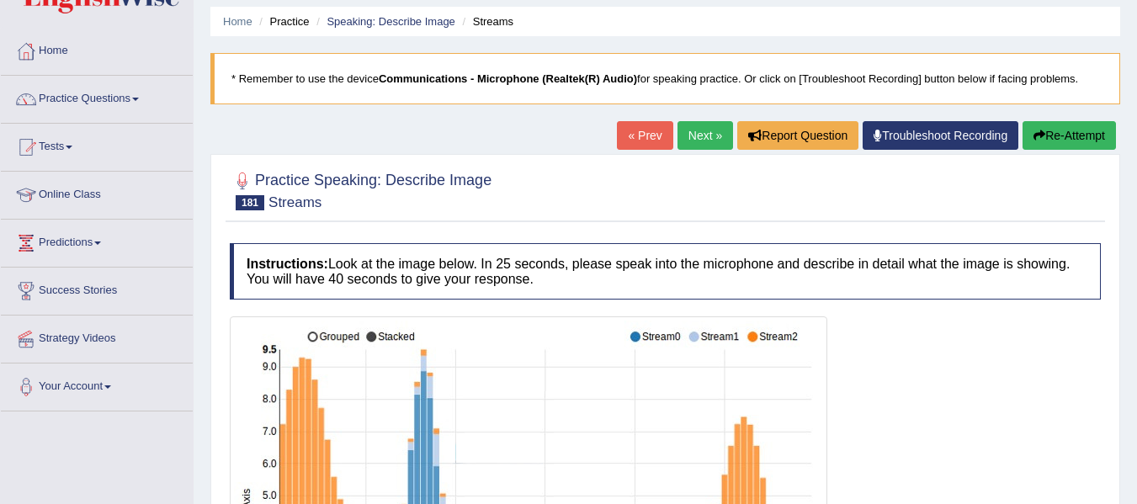
scroll to position [30, 0]
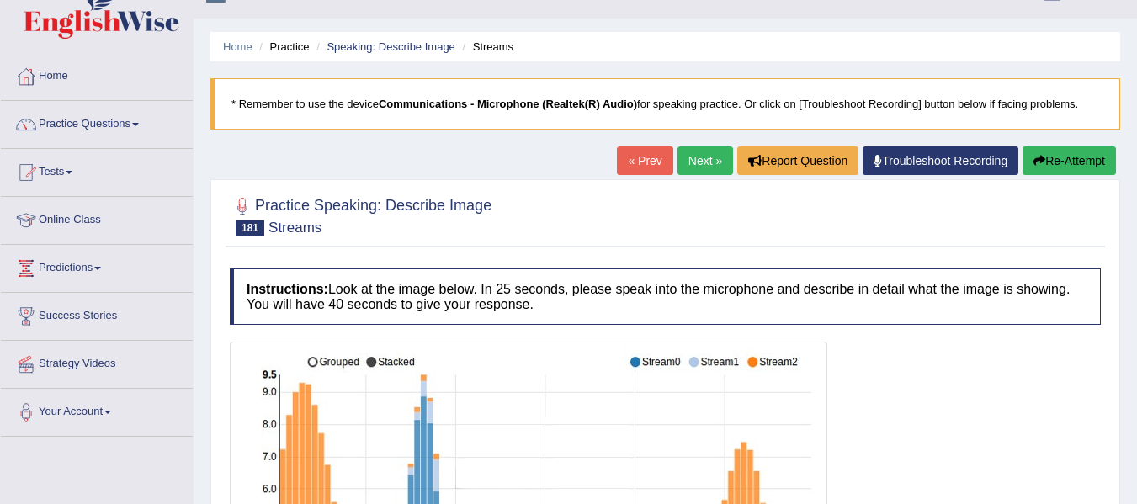
click at [696, 160] on link "Next »" at bounding box center [706, 160] width 56 height 29
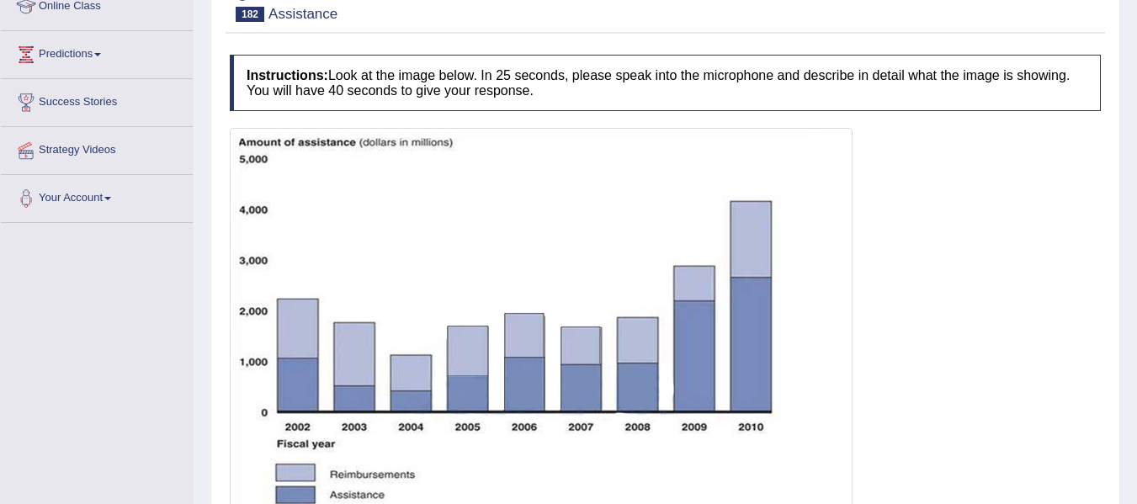
scroll to position [386, 0]
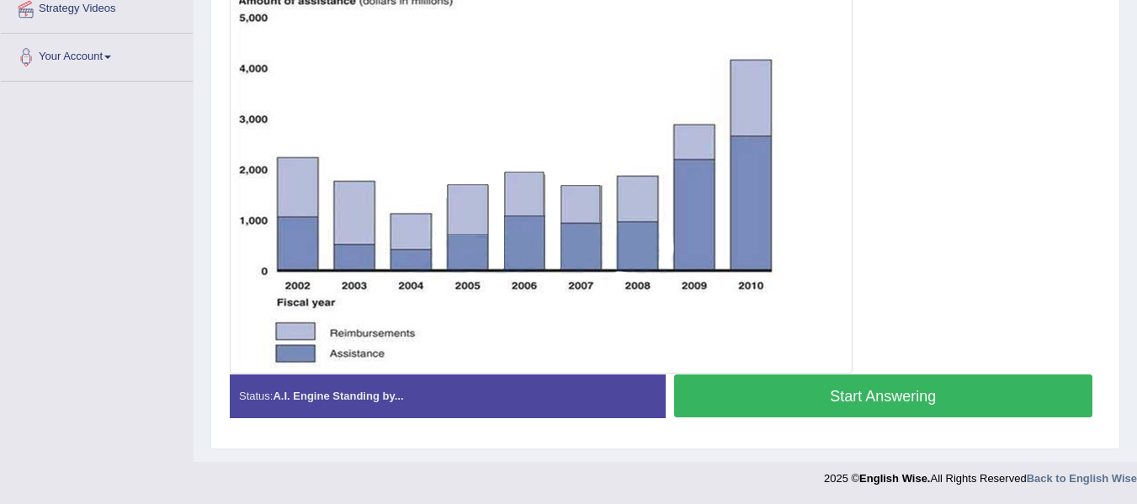
click at [854, 406] on button "Start Answering" at bounding box center [883, 396] width 419 height 43
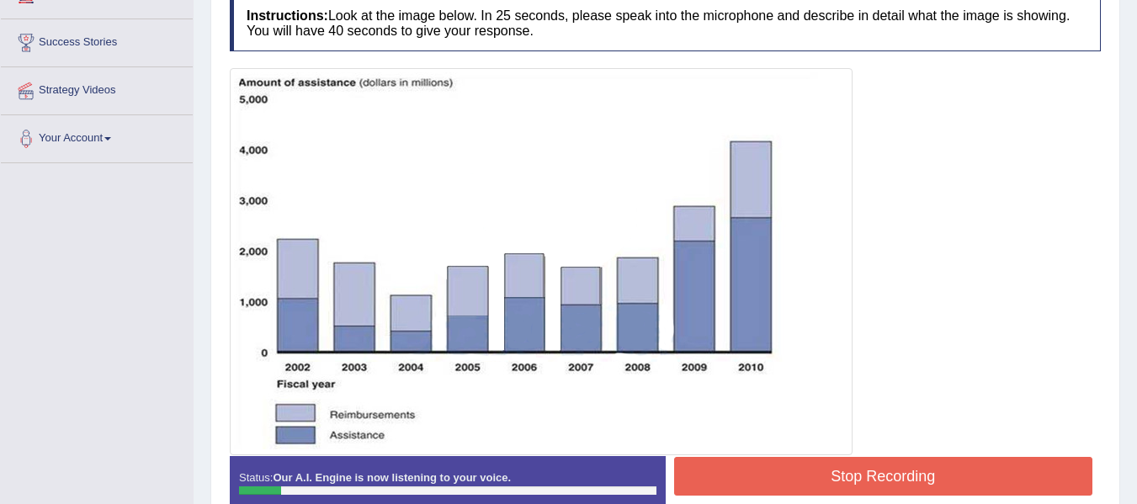
scroll to position [306, 0]
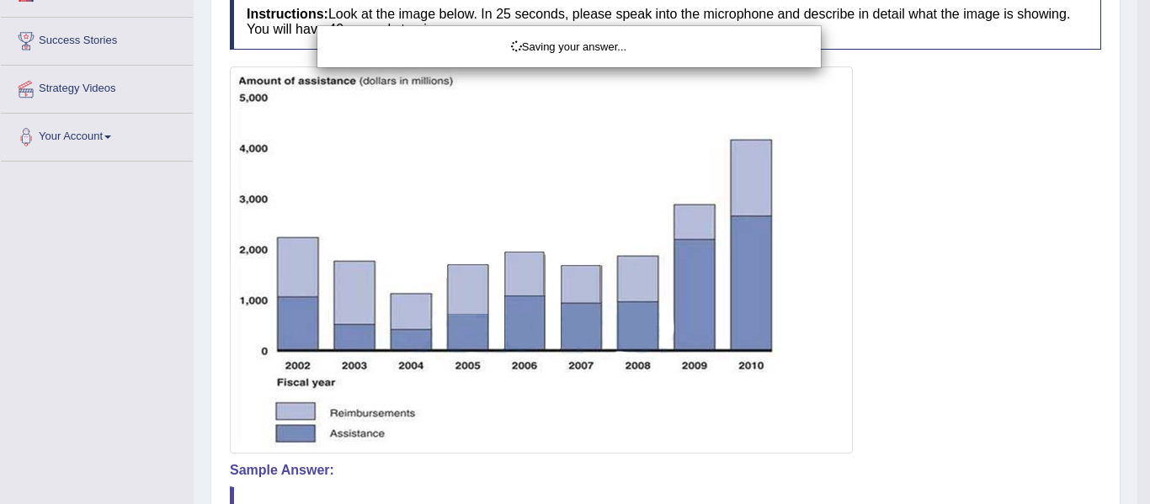
click at [1136, 287] on div "Saving your answer..." at bounding box center [575, 252] width 1150 height 504
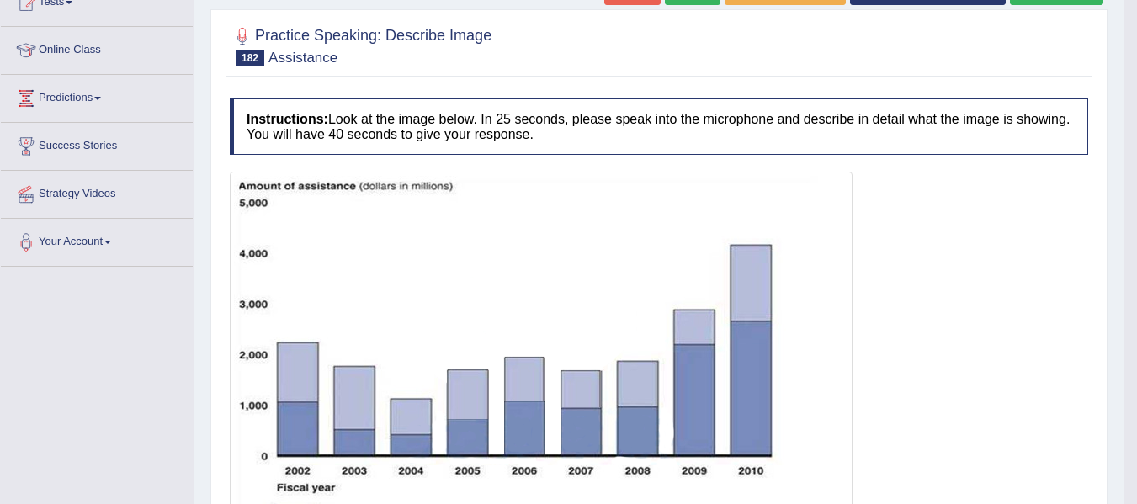
scroll to position [0, 0]
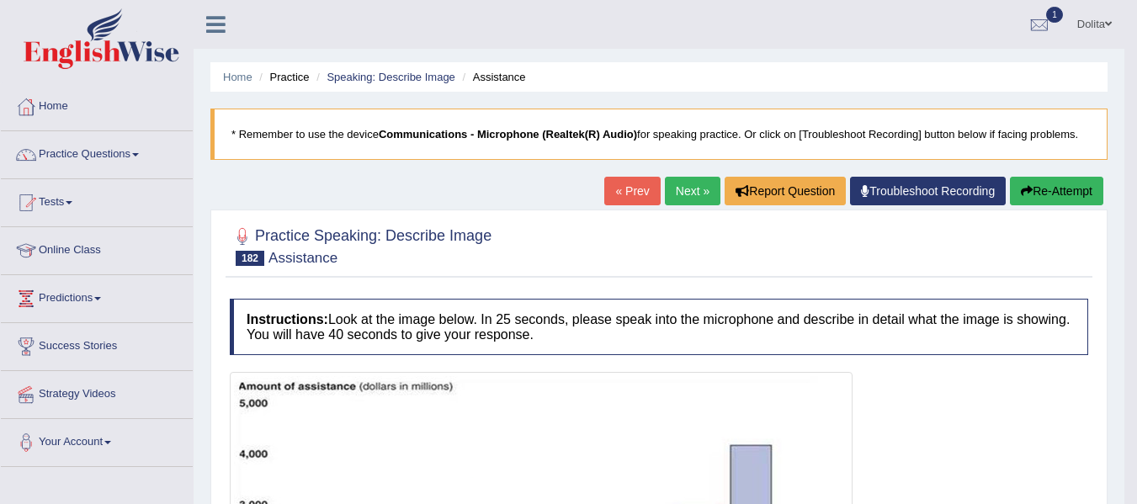
drag, startPoint x: 1149, startPoint y: 231, endPoint x: 1149, endPoint y: 191, distance: 40.4
click at [1136, 191] on html "Toggle navigation Home Practice Questions Speaking Practice Read Aloud Repeat S…" at bounding box center [568, 252] width 1137 height 504
click at [678, 193] on link "Next »" at bounding box center [693, 191] width 56 height 29
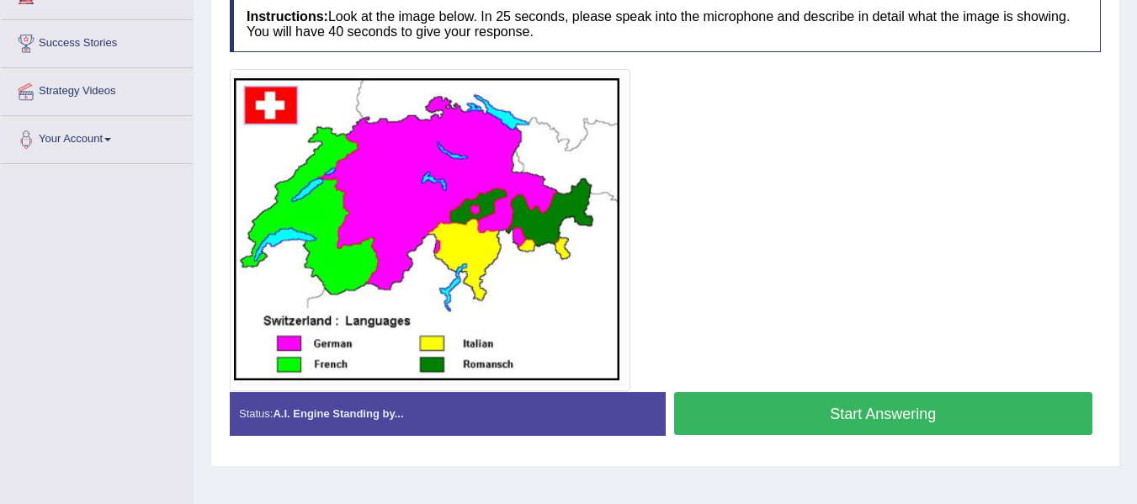
scroll to position [320, 0]
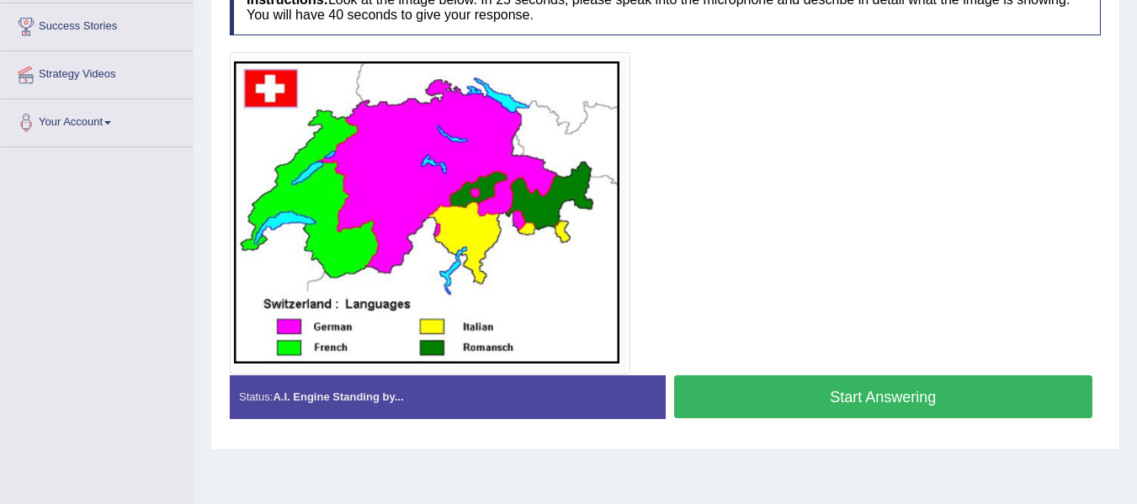
click at [864, 400] on button "Start Answering" at bounding box center [883, 396] width 419 height 43
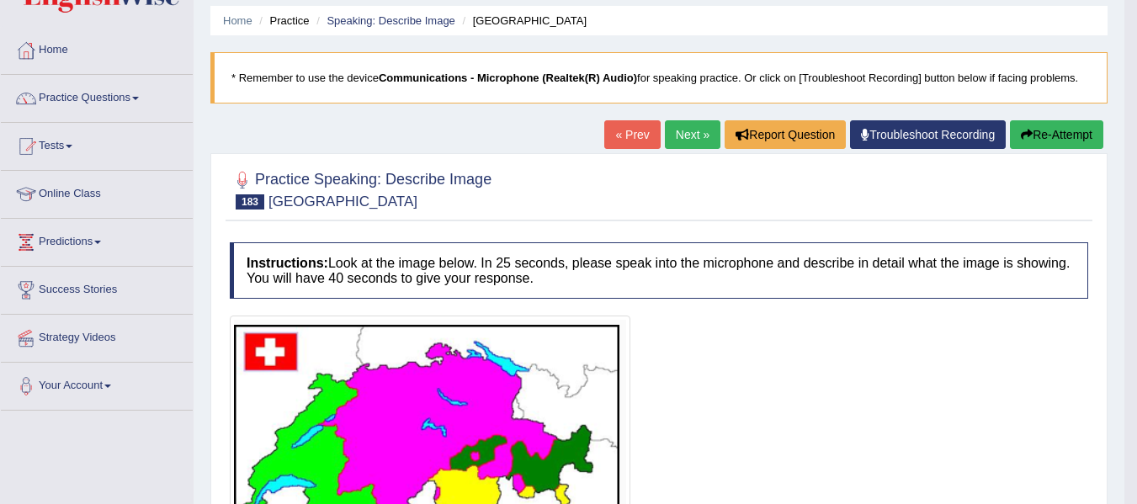
scroll to position [0, 0]
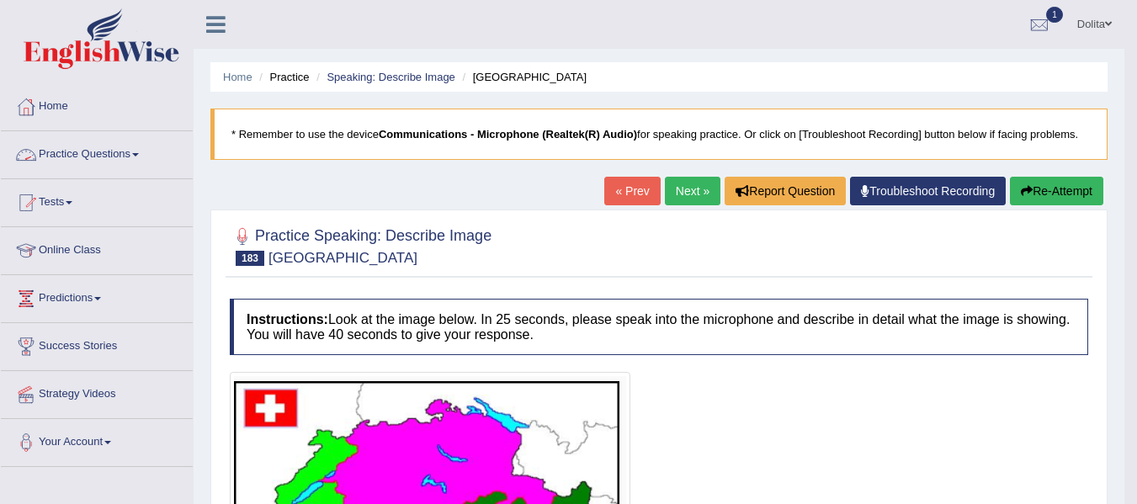
click at [151, 154] on link "Practice Questions" at bounding box center [97, 152] width 192 height 42
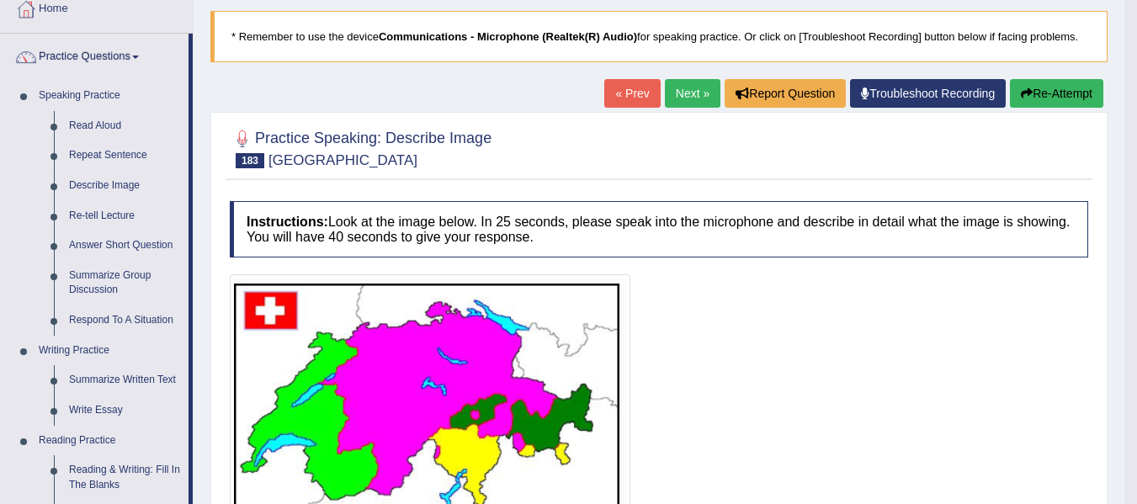
scroll to position [126, 0]
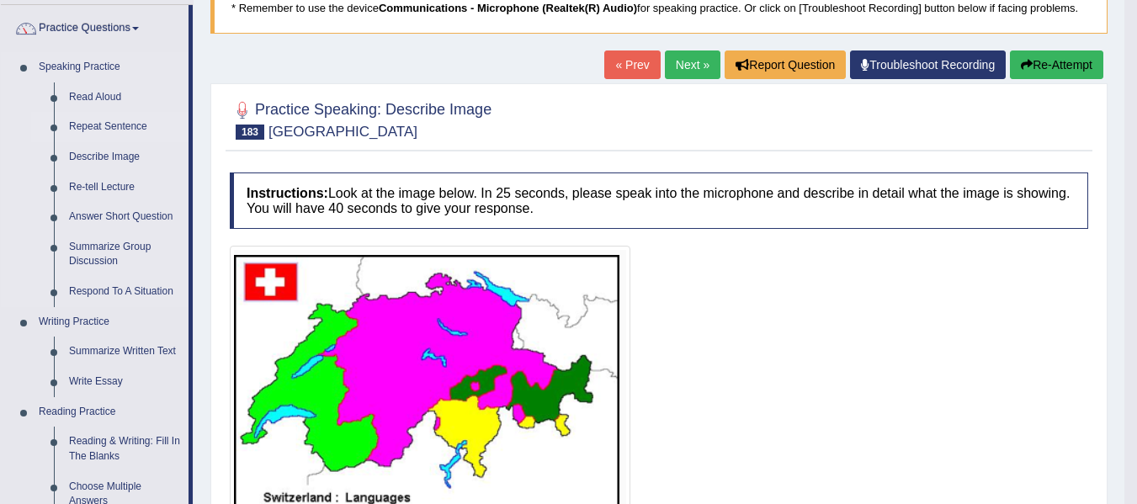
click at [121, 130] on link "Repeat Sentence" at bounding box center [124, 127] width 127 height 30
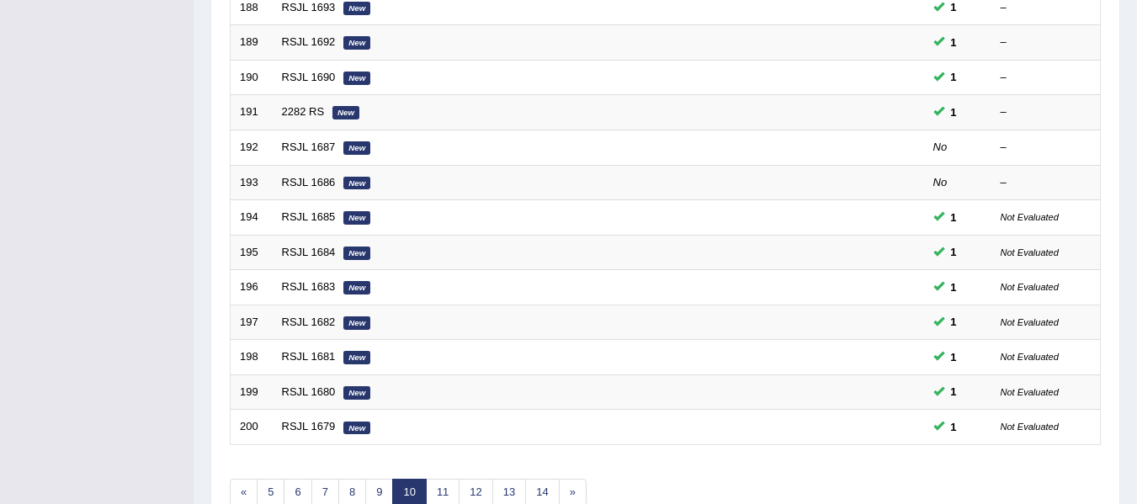
scroll to position [494, 0]
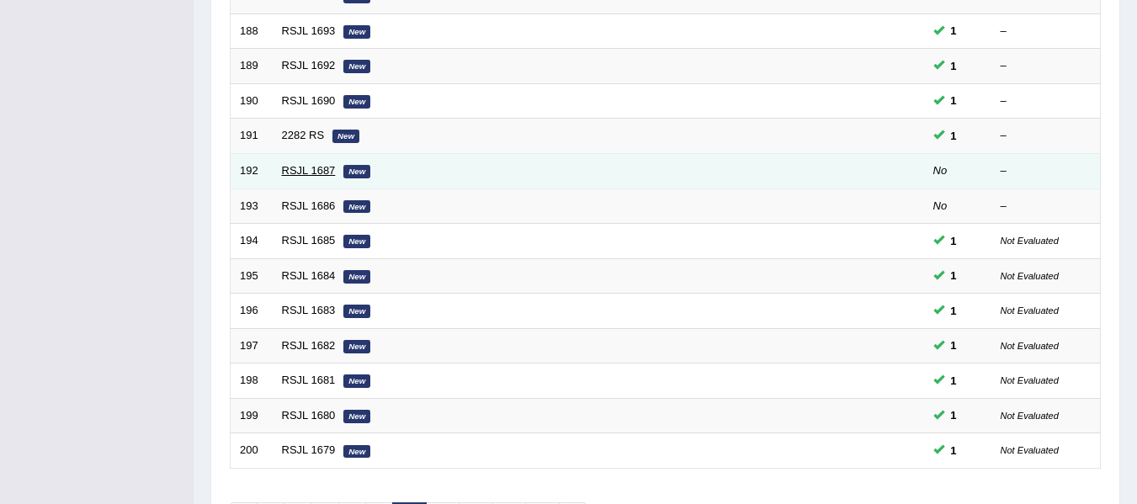
click at [299, 175] on link "RSJL 1687" at bounding box center [309, 170] width 54 height 13
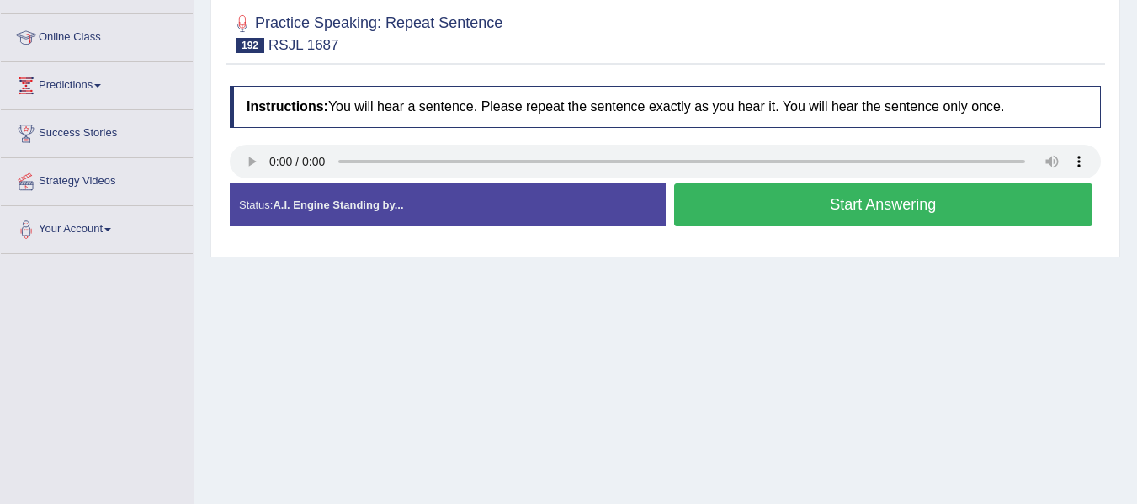
click at [912, 212] on button "Start Answering" at bounding box center [883, 205] width 419 height 43
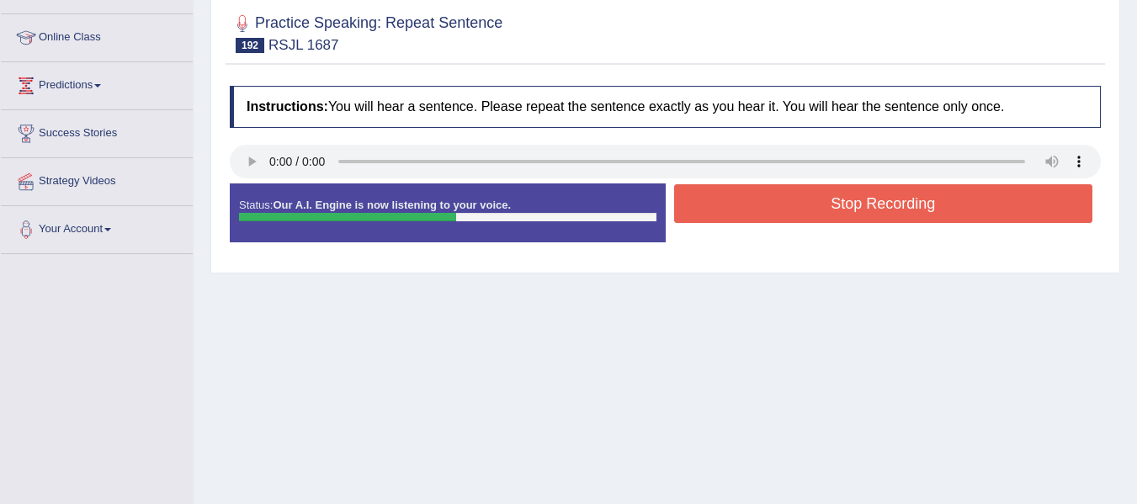
click at [929, 210] on button "Stop Recording" at bounding box center [883, 203] width 419 height 39
